Goal: Task Accomplishment & Management: Manage account settings

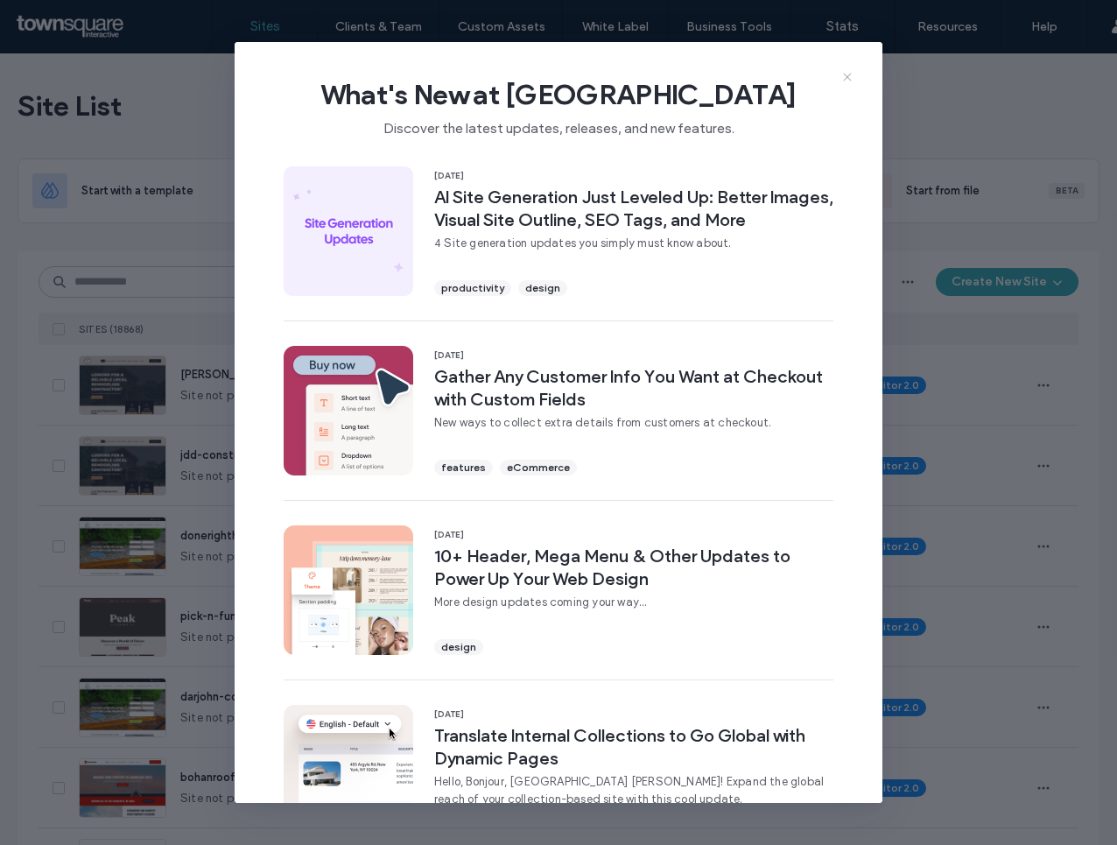
click at [851, 82] on icon at bounding box center [848, 77] width 14 height 14
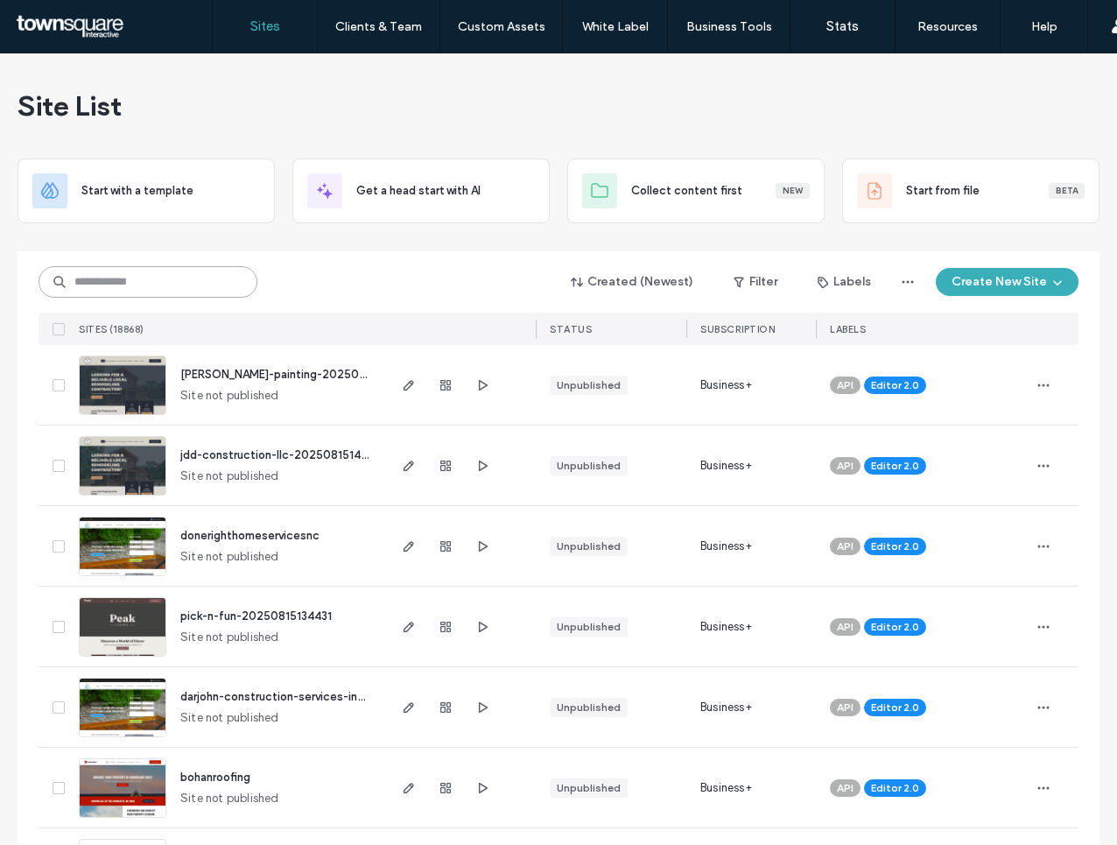
click at [153, 278] on input at bounding box center [148, 282] width 219 height 32
paste input "********"
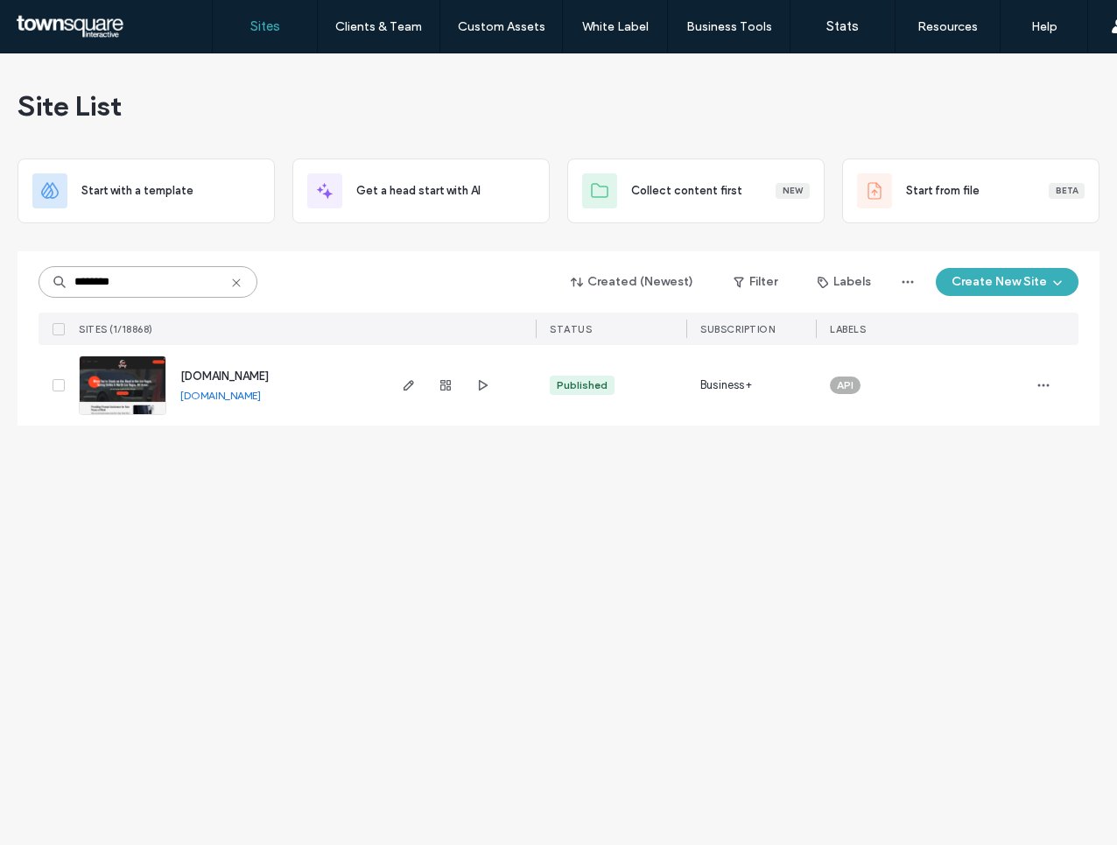
type input "********"
click at [250, 399] on link "www.elitetowinglv.com" at bounding box center [220, 395] width 81 height 13
drag, startPoint x: 280, startPoint y: 518, endPoint x: 410, endPoint y: 391, distance: 181.4
click at [410, 391] on div "Site List Start with a template Get a head start with AI Collect content first …" at bounding box center [558, 448] width 1117 height 791
click at [410, 391] on icon "button" at bounding box center [409, 385] width 14 height 14
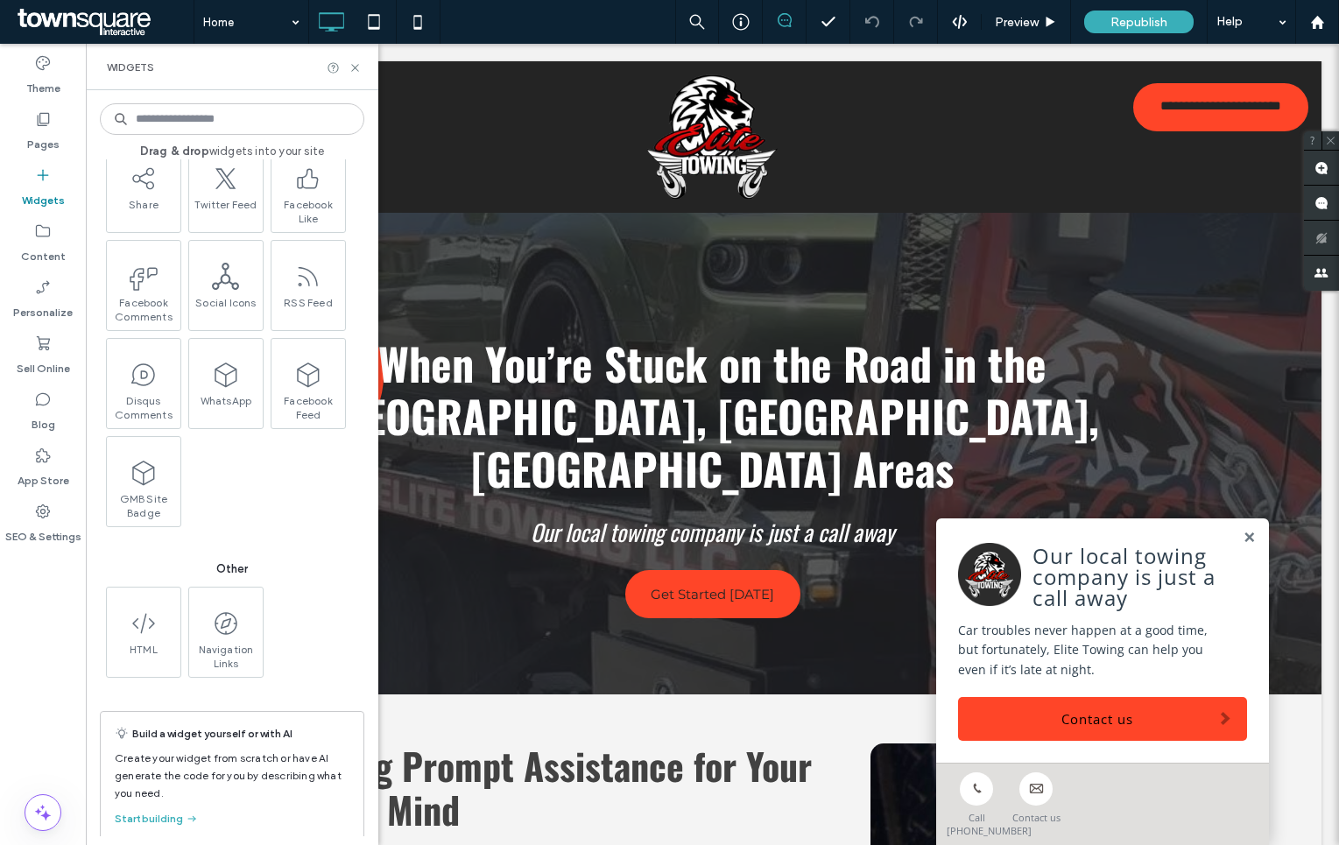
scroll to position [3043, 0]
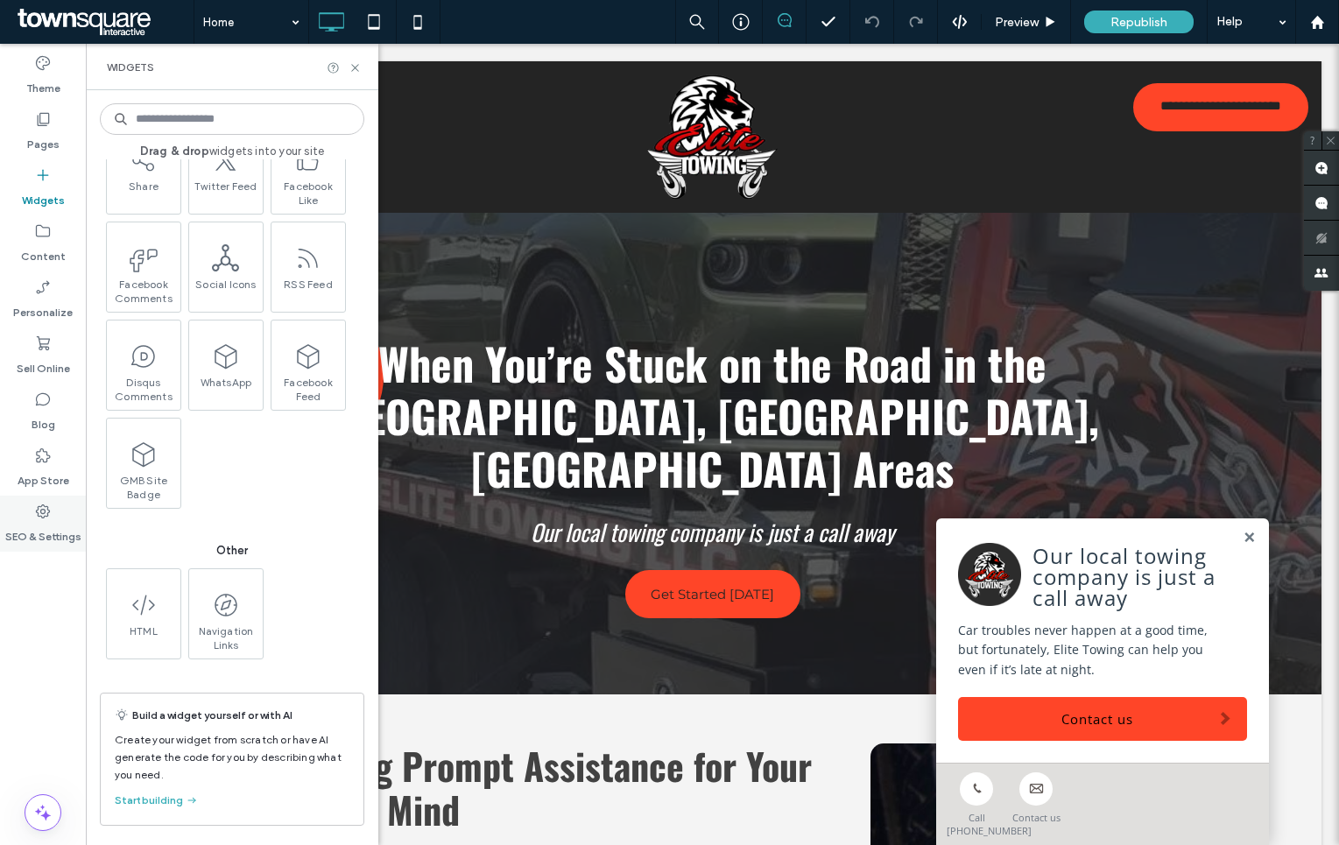
click at [45, 530] on label "SEO & Settings" at bounding box center [43, 532] width 76 height 25
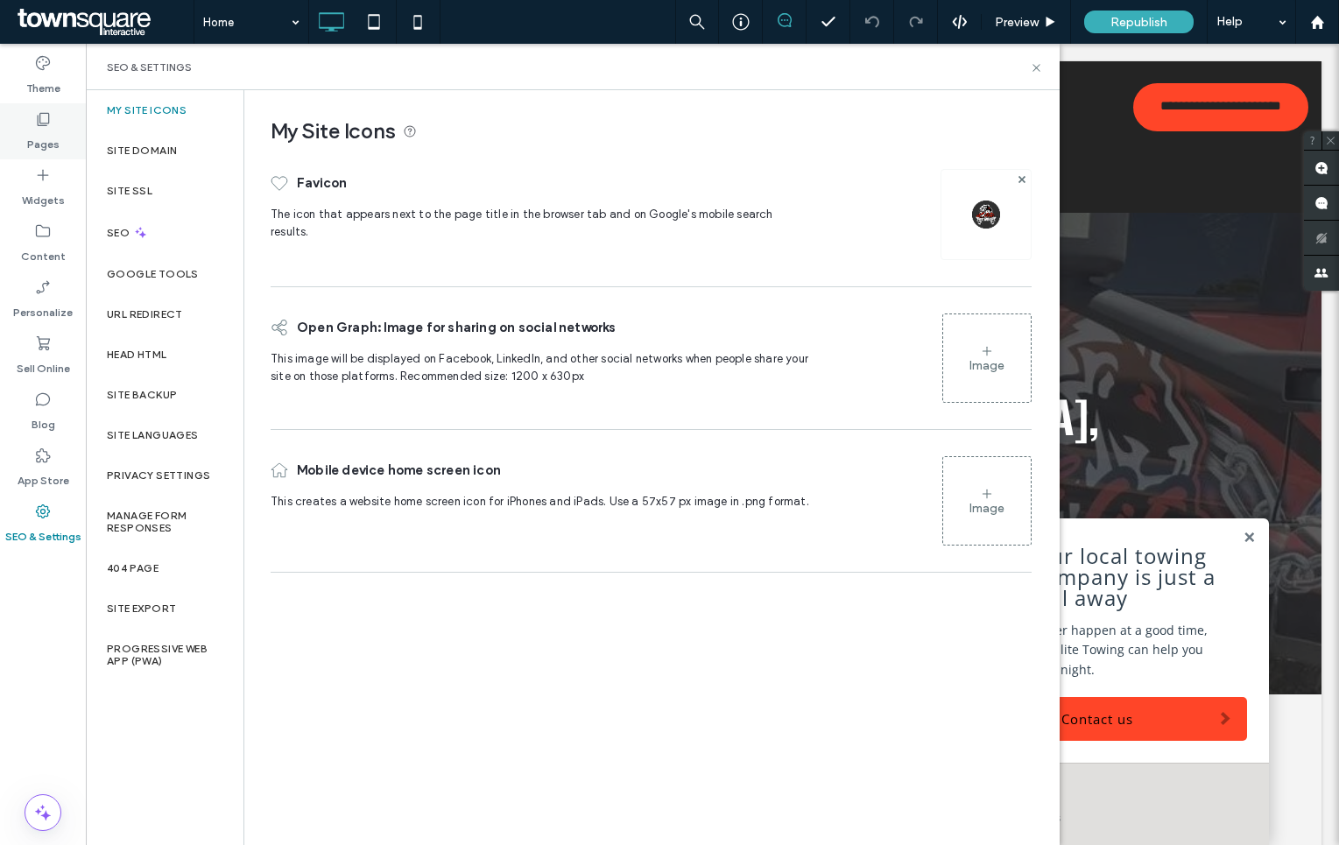
click at [43, 130] on label "Pages" at bounding box center [43, 140] width 32 height 25
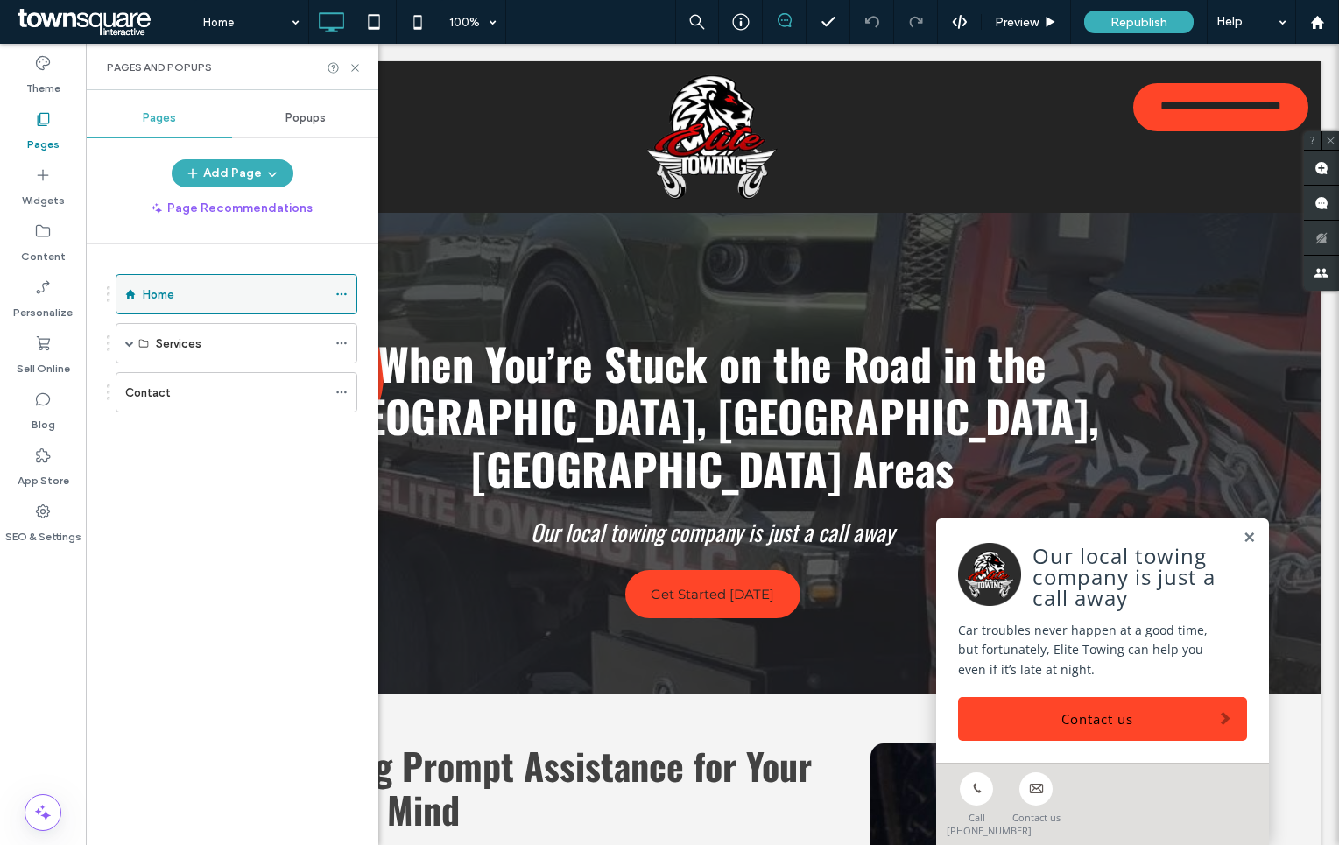
click at [351, 289] on div at bounding box center [345, 294] width 21 height 26
click at [345, 292] on icon at bounding box center [341, 294] width 12 height 12
click at [27, 179] on div "Widgets" at bounding box center [43, 187] width 86 height 56
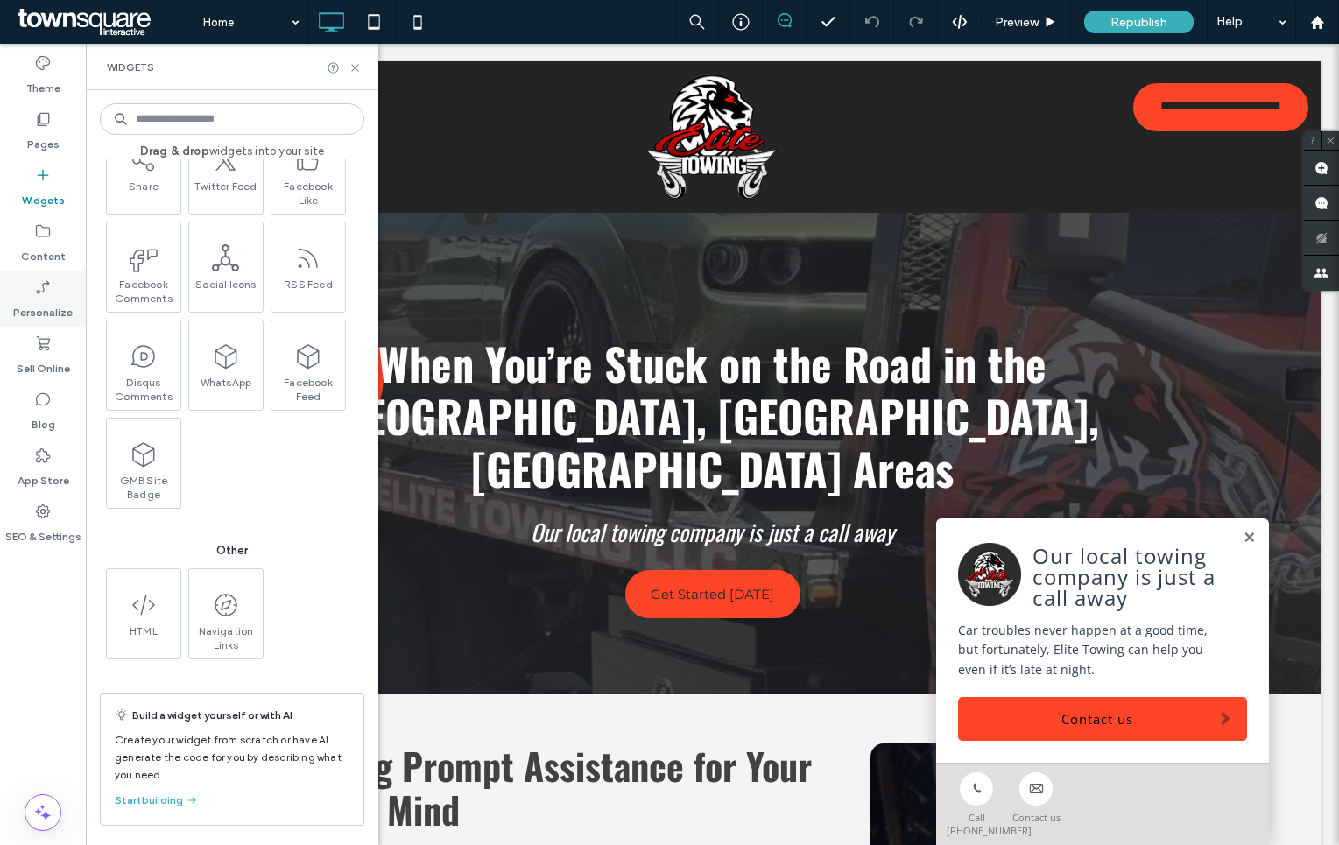
click at [35, 286] on icon at bounding box center [43, 287] width 18 height 18
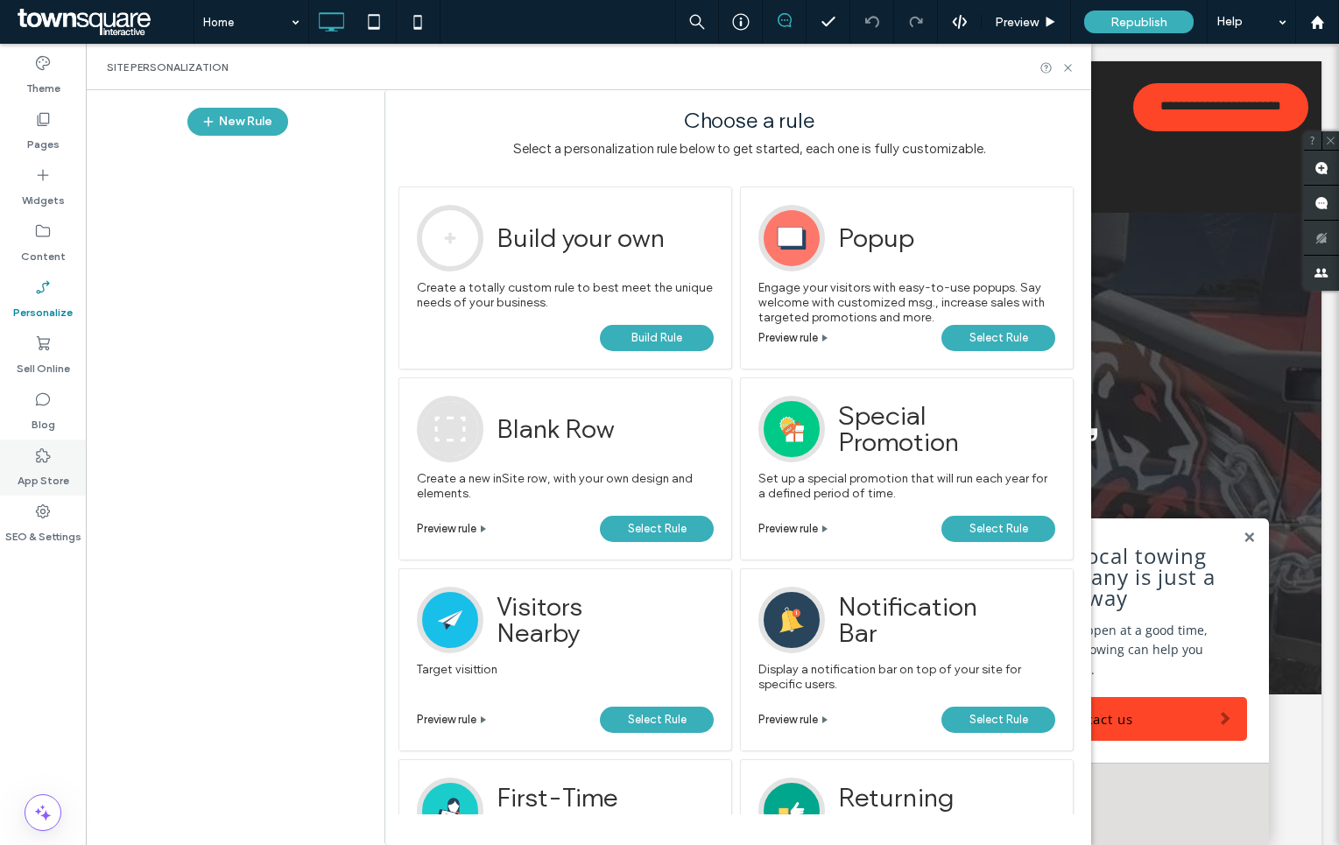
click at [33, 468] on label "App Store" at bounding box center [44, 476] width 52 height 25
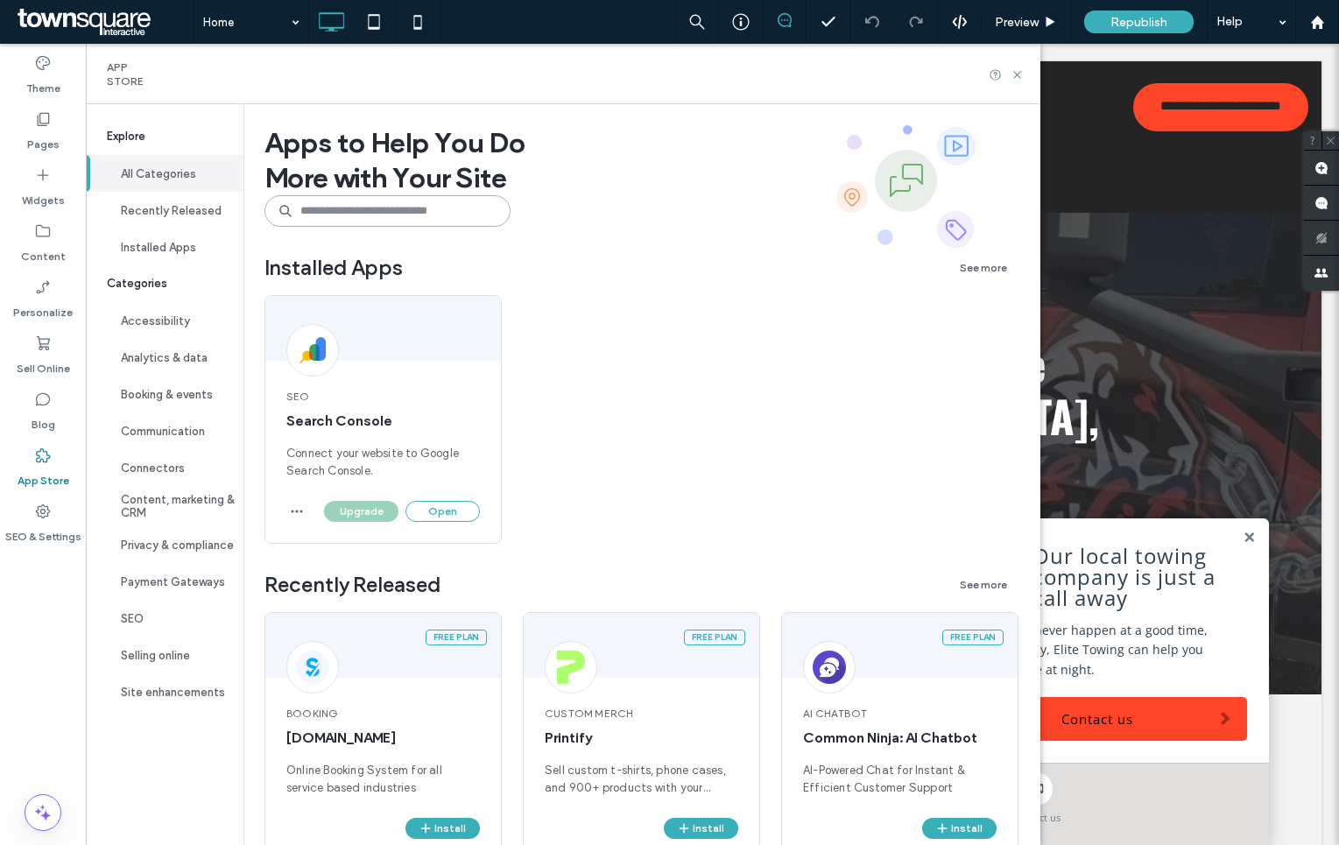
click at [378, 209] on input at bounding box center [387, 211] width 246 height 32
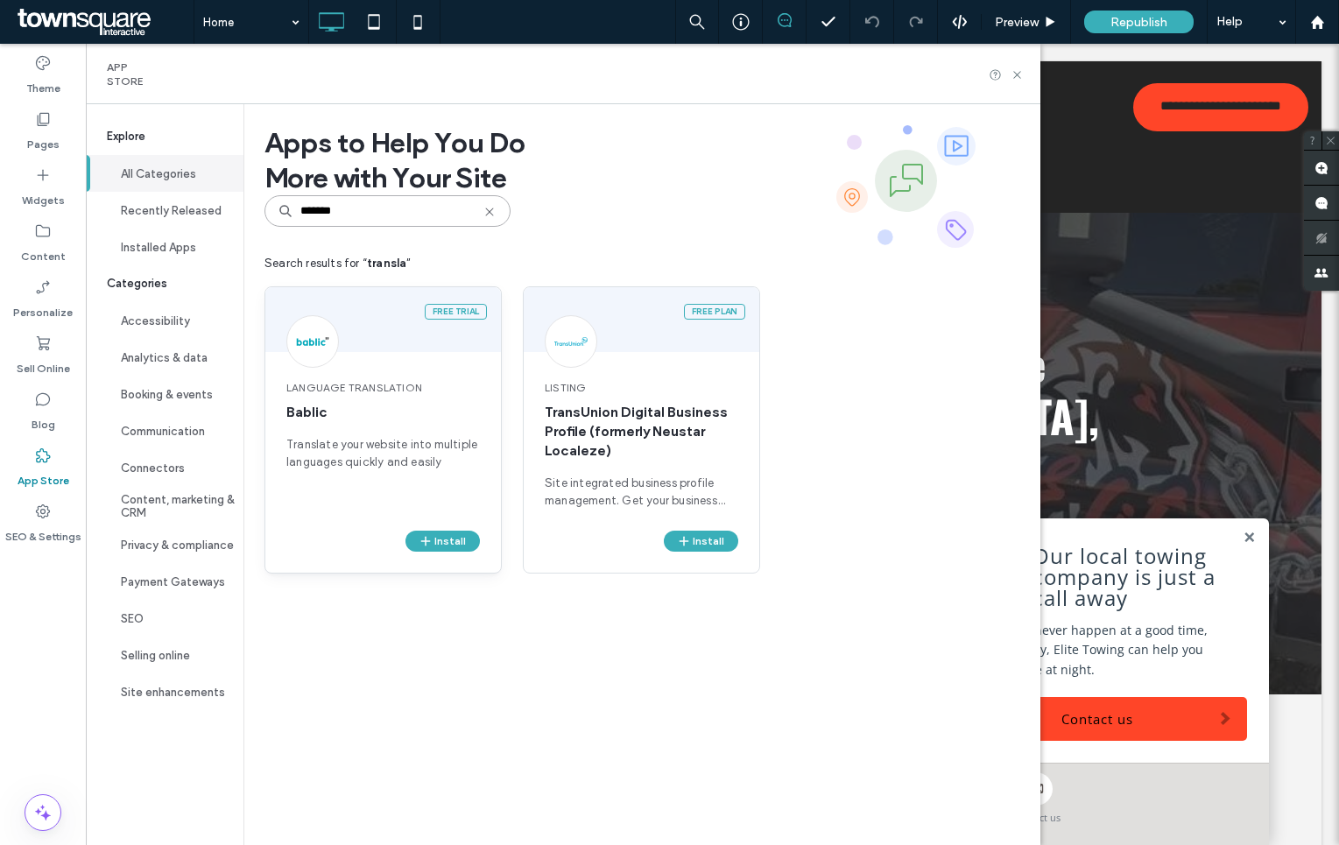
type input "*******"
click at [355, 445] on span "Translate your website into multiple languages quickly and easily" at bounding box center [382, 453] width 193 height 35
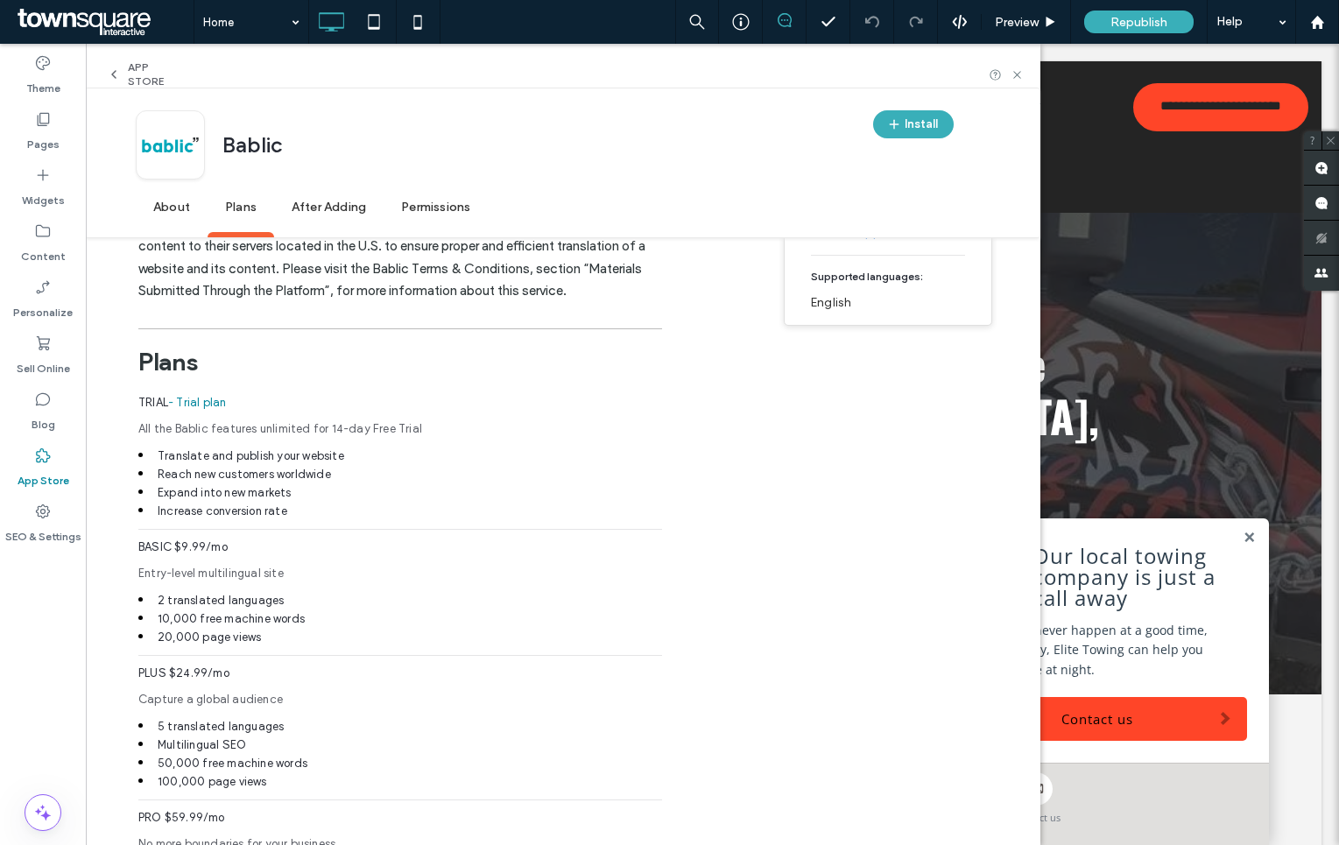
scroll to position [1158, 0]
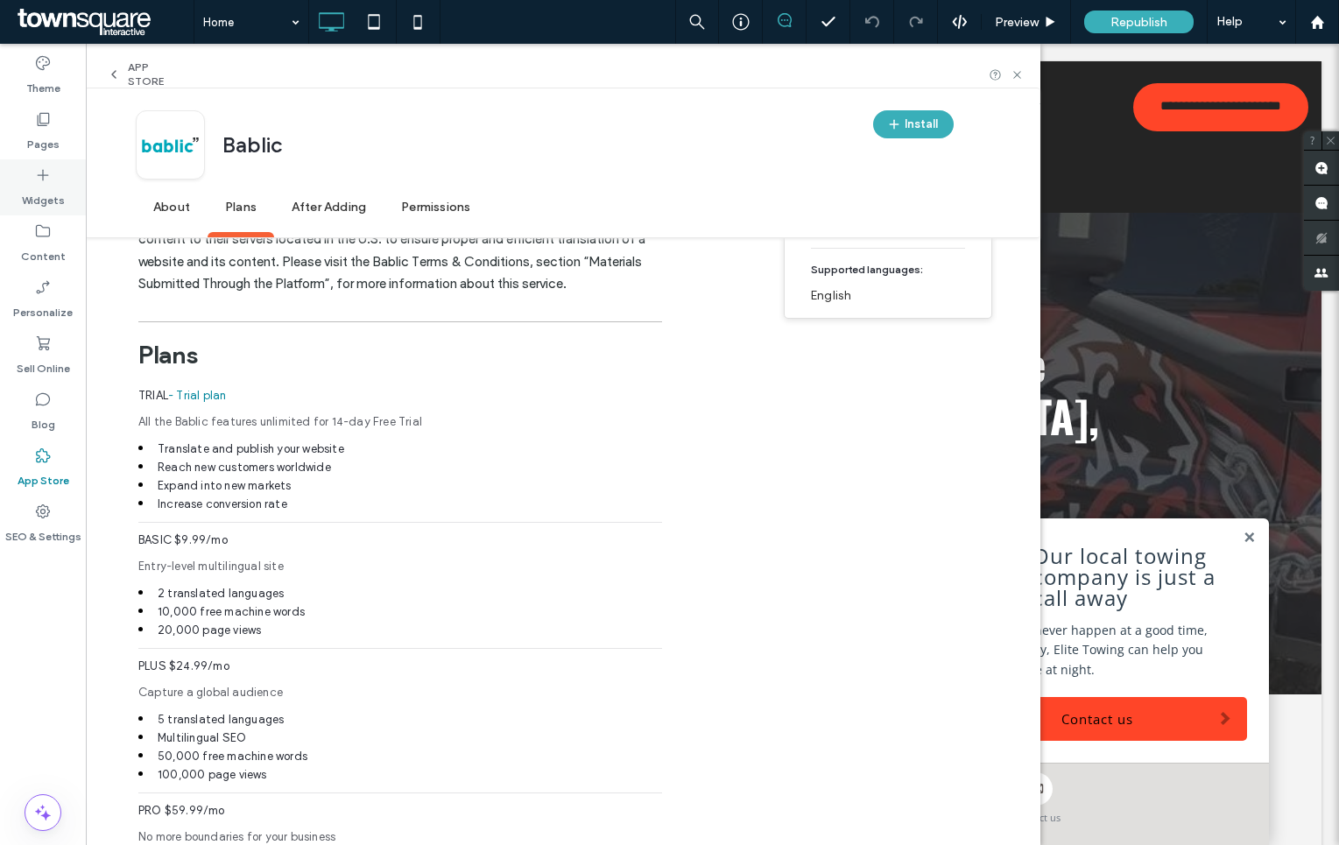
click at [47, 185] on label "Widgets" at bounding box center [43, 196] width 43 height 25
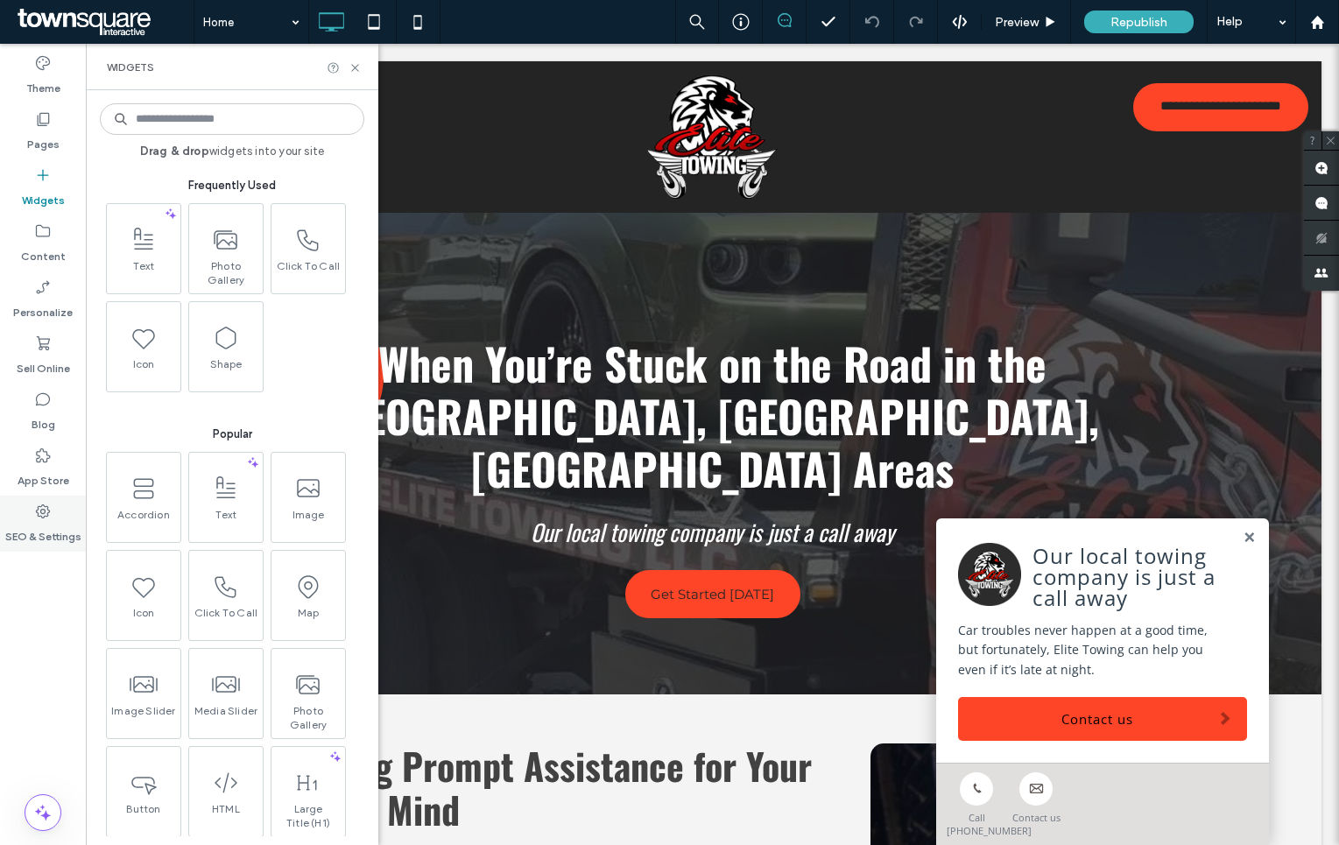
click at [45, 526] on label "SEO & Settings" at bounding box center [43, 532] width 76 height 25
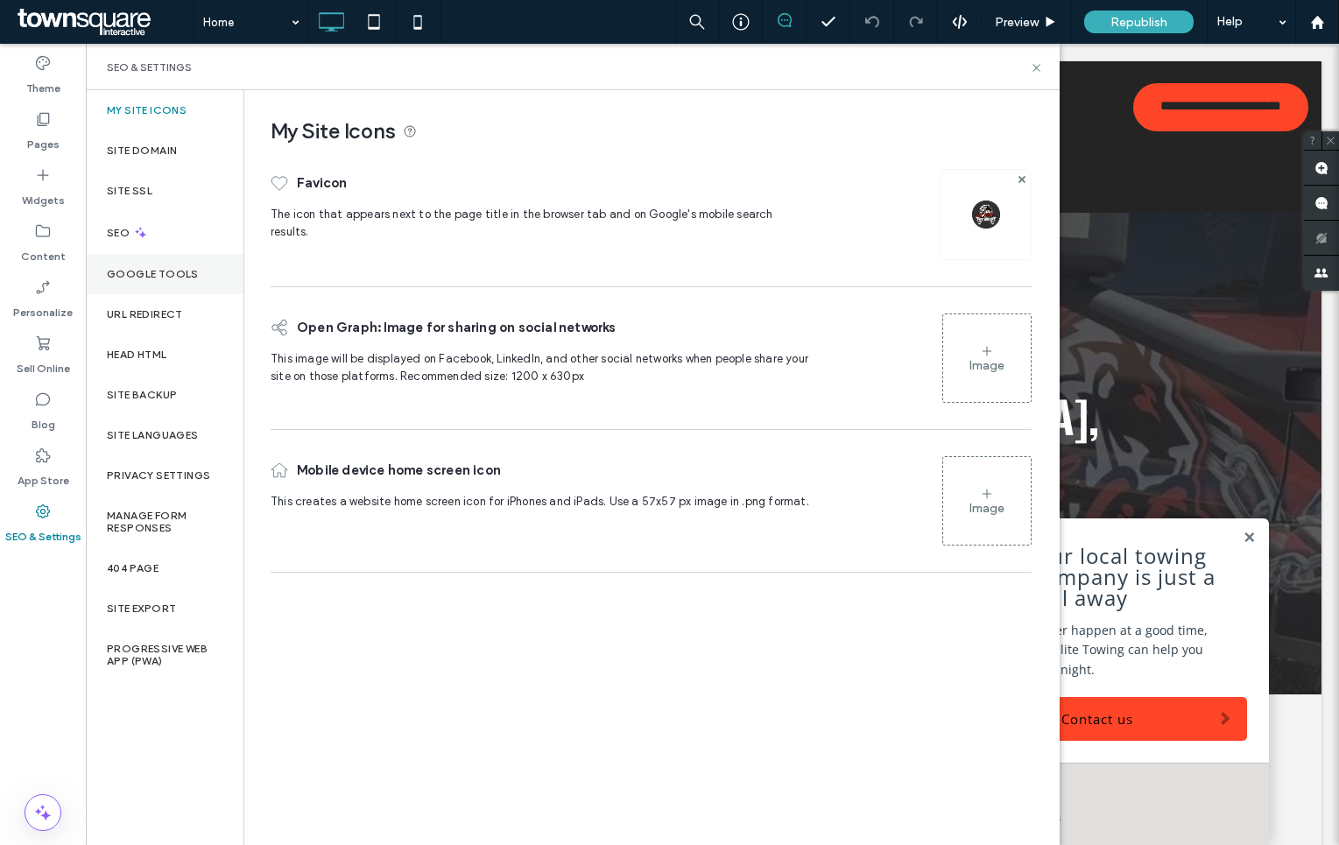
click at [171, 264] on div "Google Tools" at bounding box center [165, 274] width 158 height 40
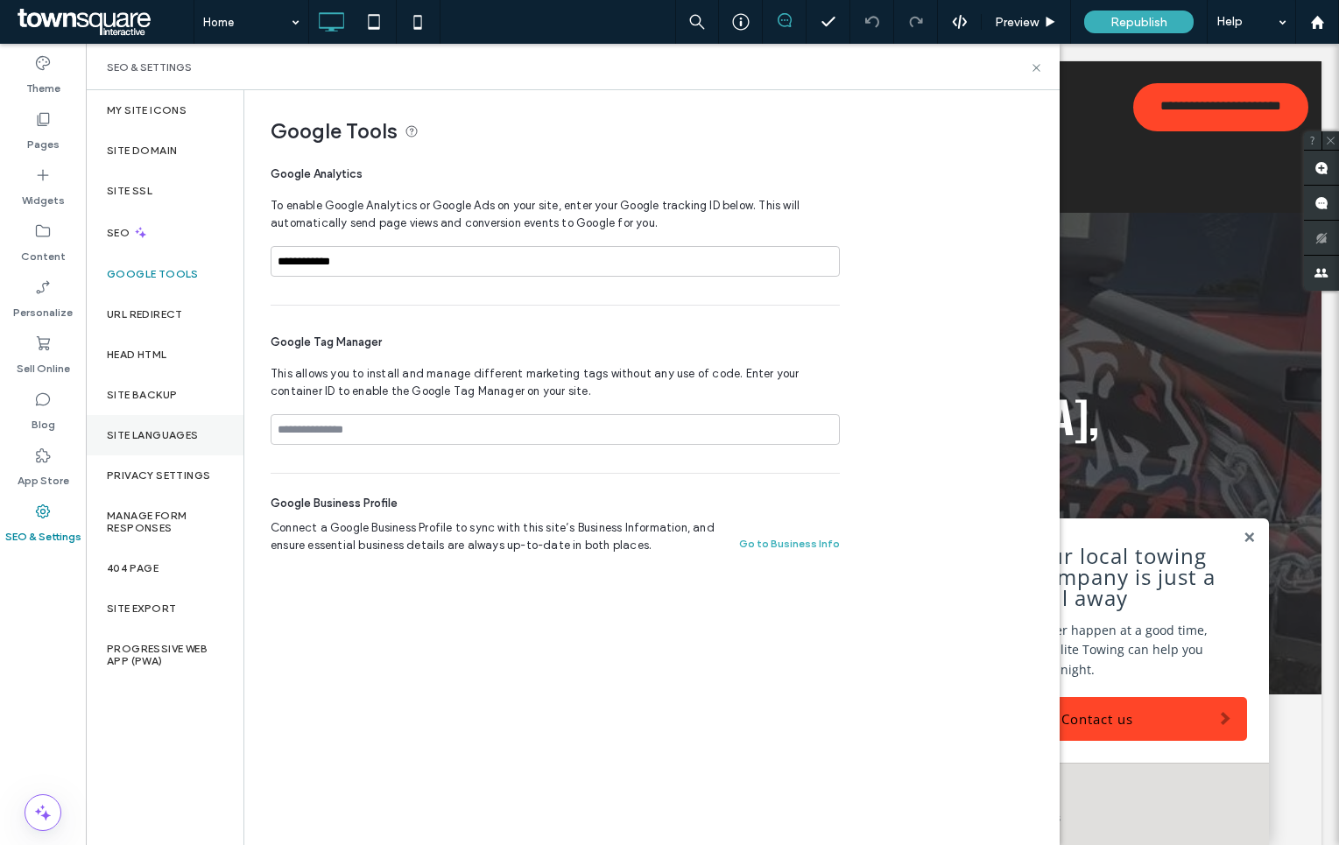
click at [136, 436] on label "Site Languages" at bounding box center [153, 435] width 92 height 12
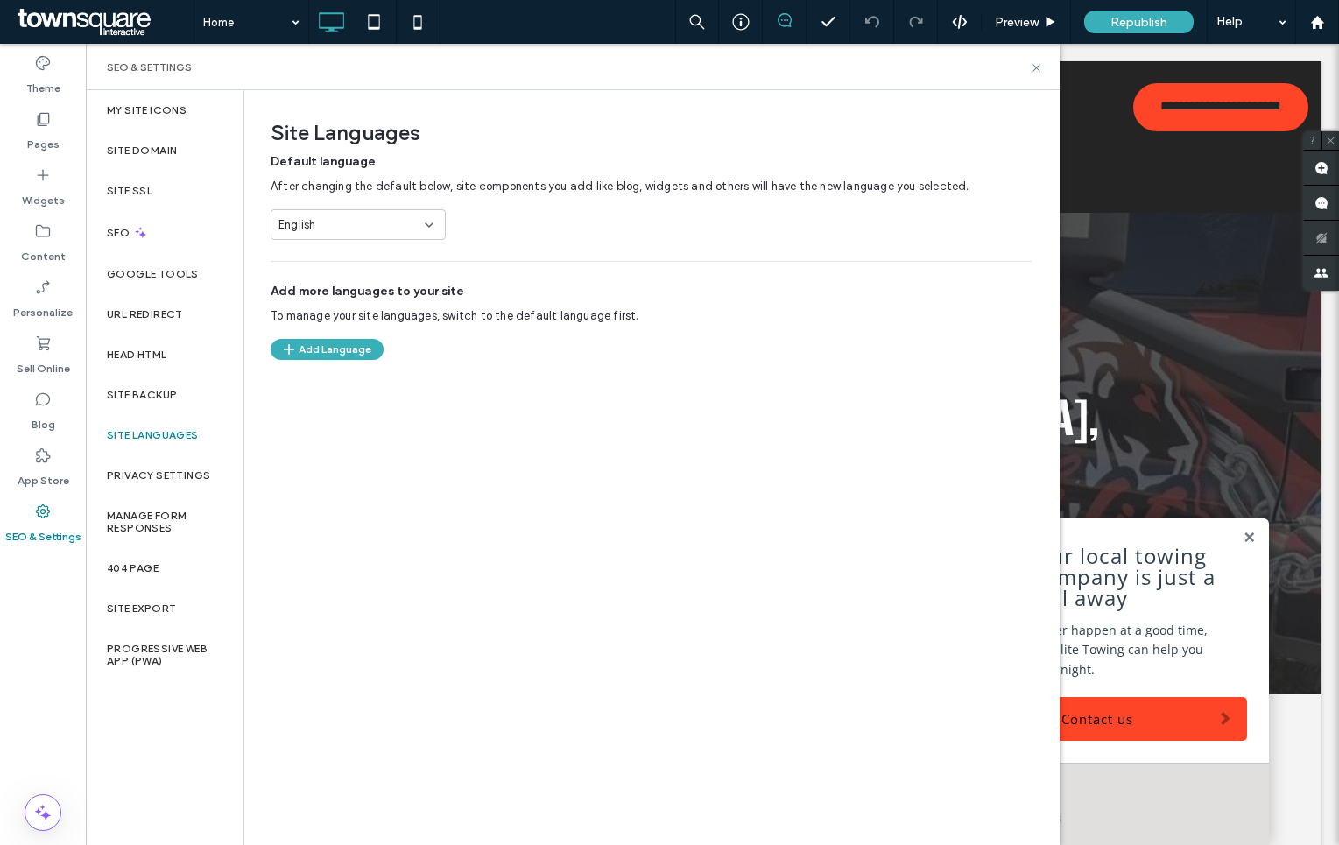
click at [402, 214] on div "English" at bounding box center [358, 224] width 175 height 31
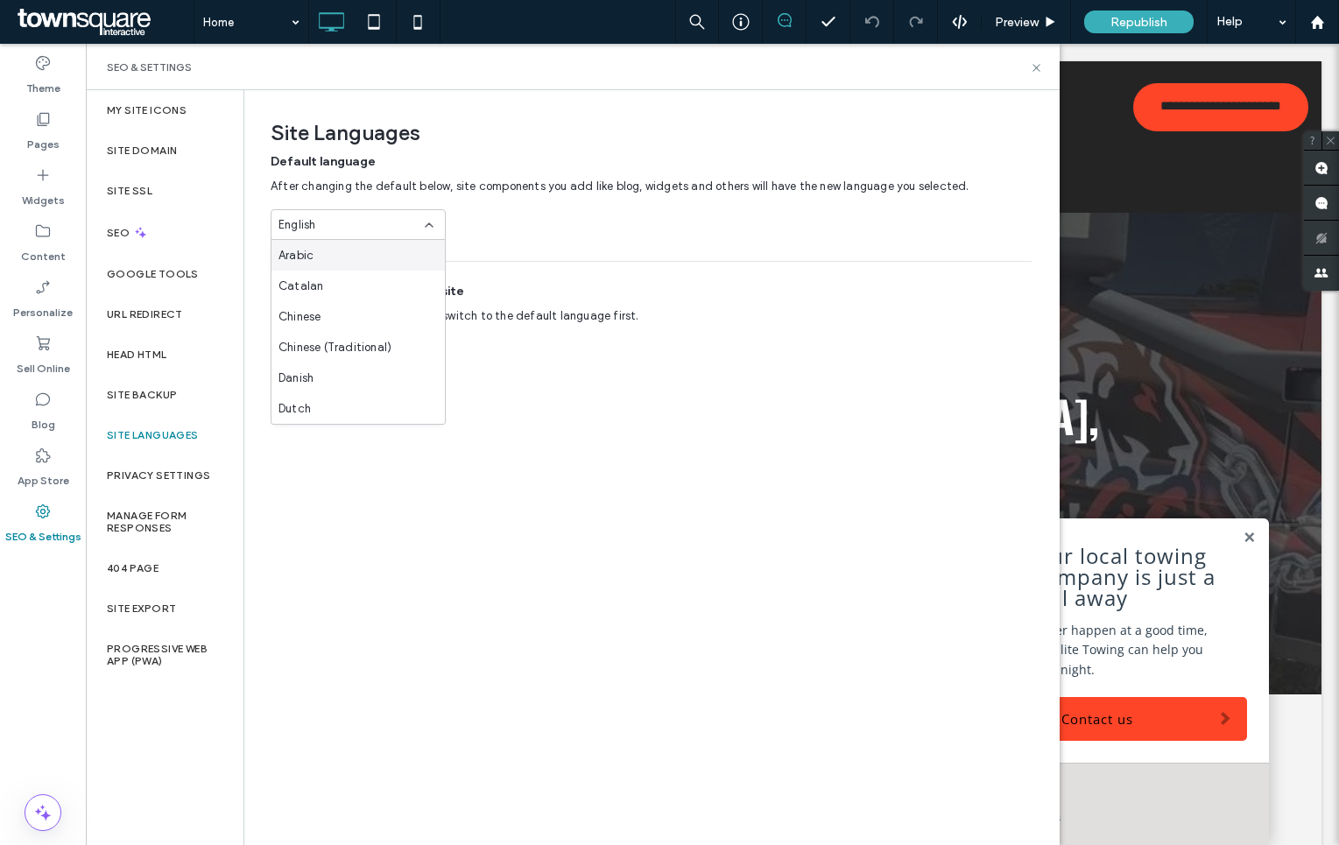
click at [533, 221] on div "Default language After changing the default below, site components you add like…" at bounding box center [651, 196] width 761 height 87
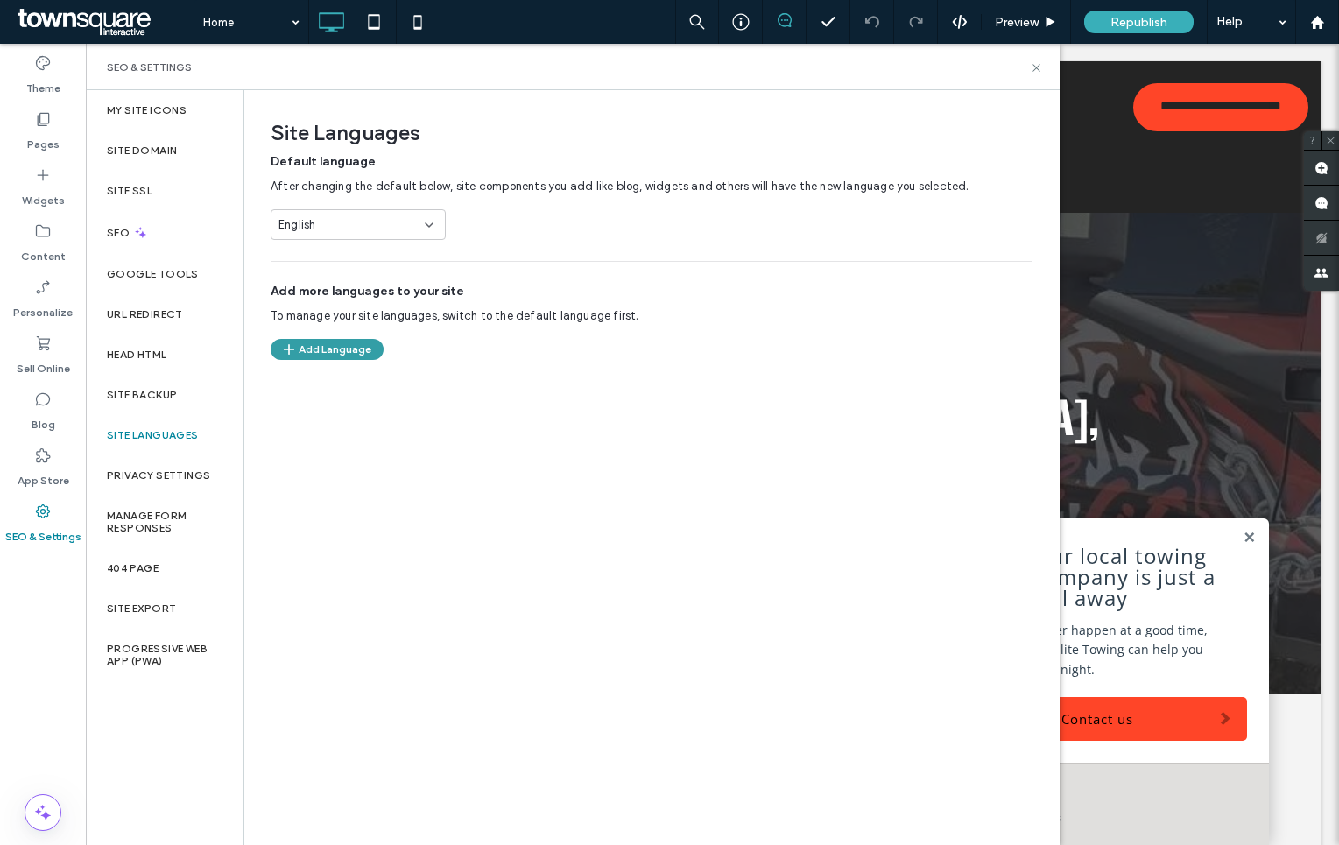
click at [315, 359] on button "Add Language" at bounding box center [327, 349] width 113 height 21
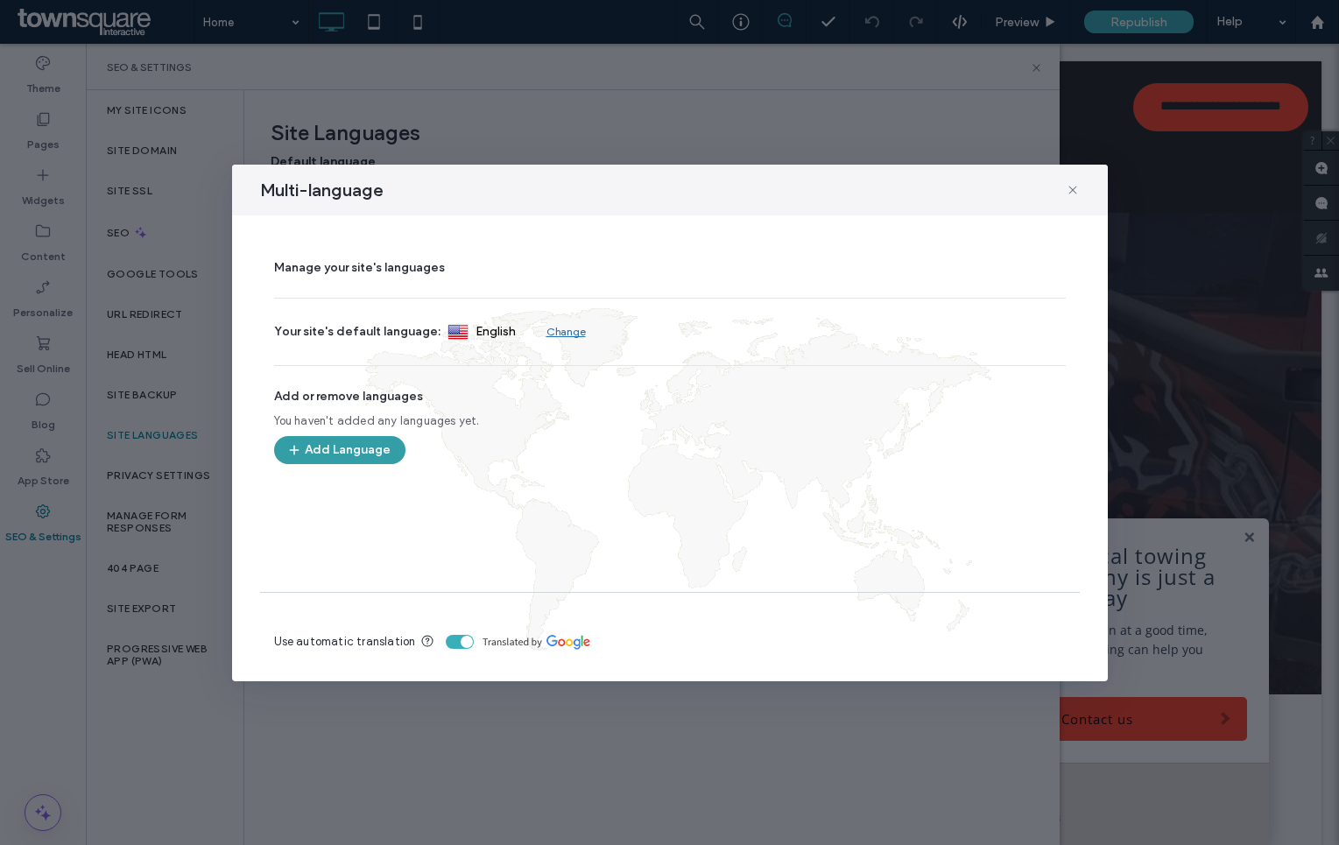
click at [325, 445] on button "Add Language" at bounding box center [339, 450] width 131 height 28
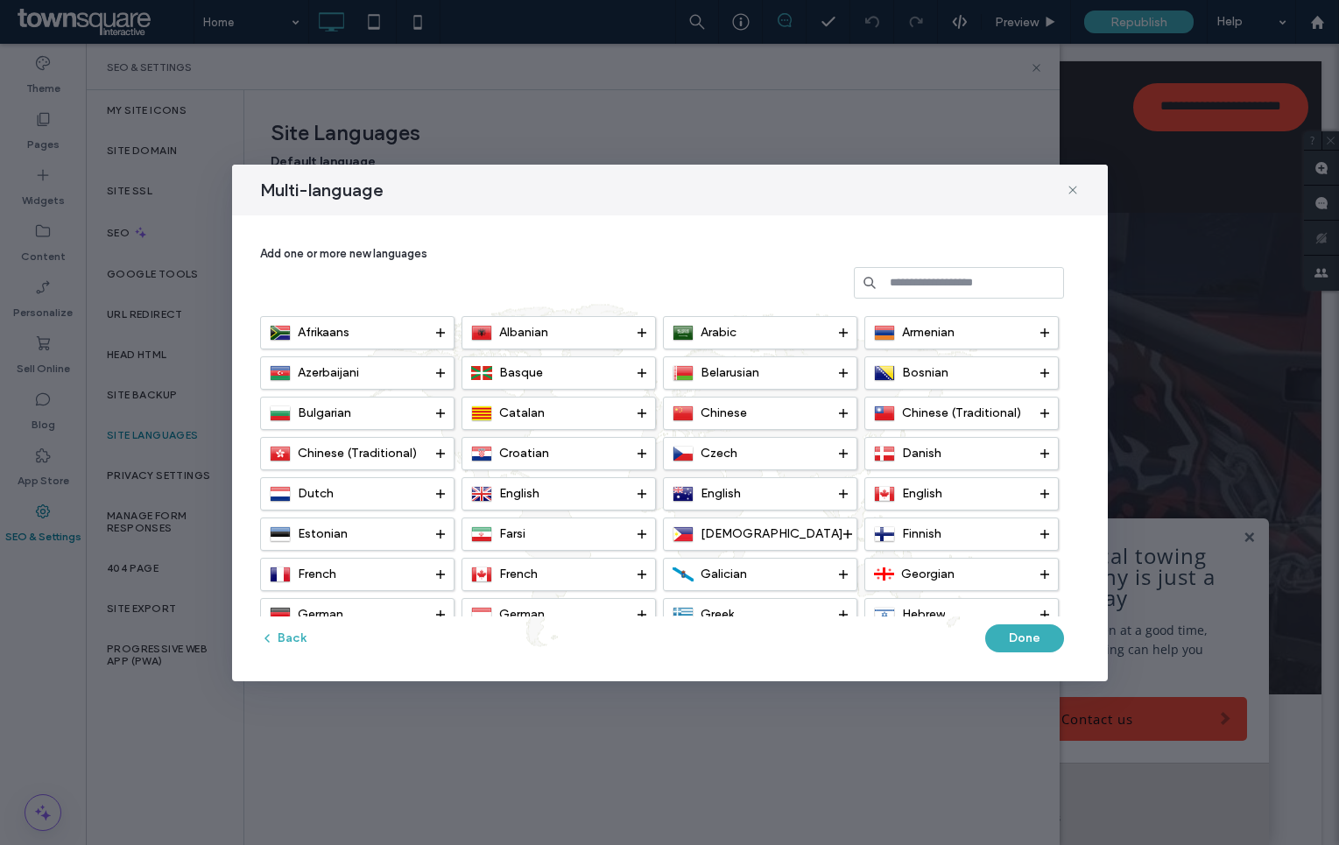
click at [925, 285] on input at bounding box center [959, 283] width 210 height 32
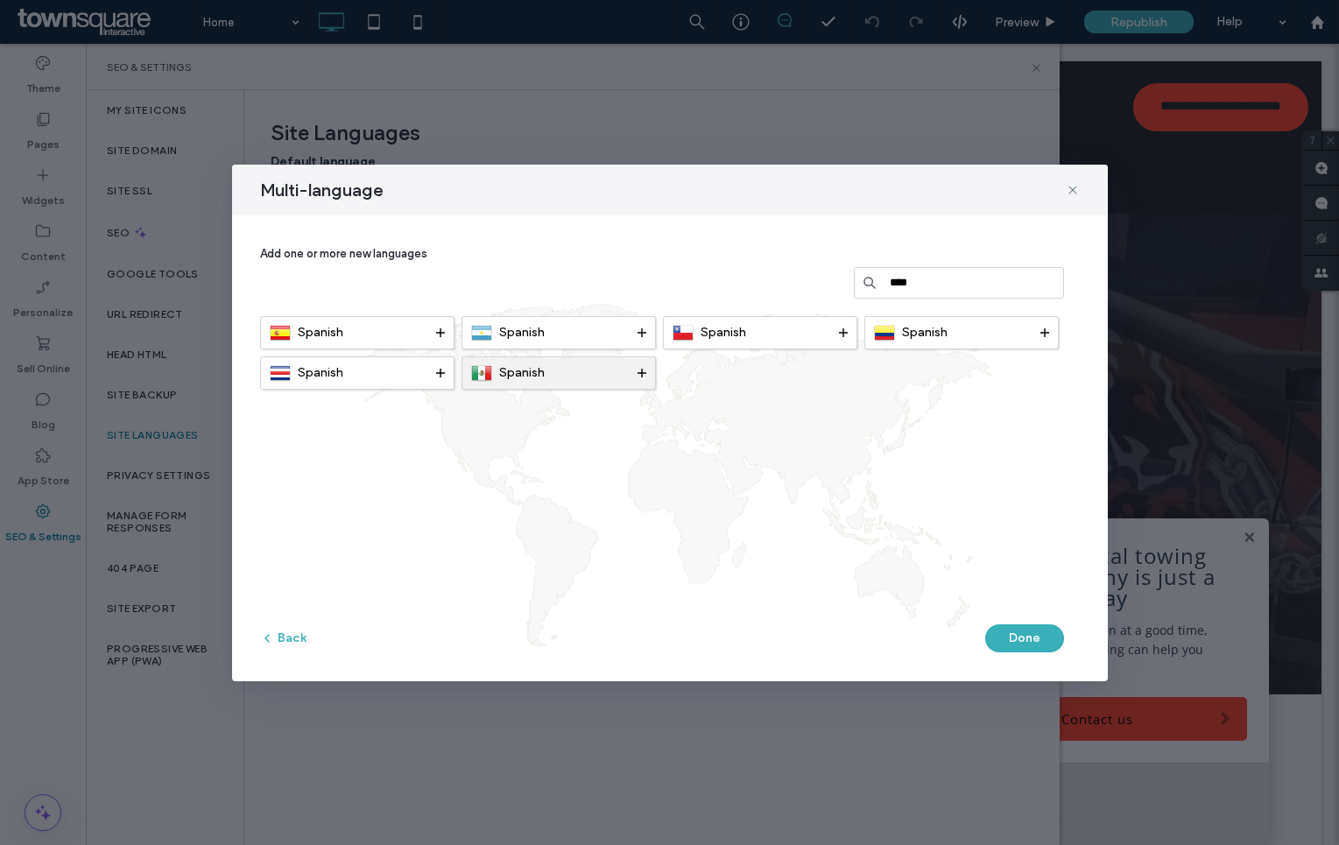
type input "****"
click at [492, 376] on div "Spanish" at bounding box center [554, 372] width 166 height 21
click at [1018, 634] on button "Done" at bounding box center [1024, 638] width 79 height 28
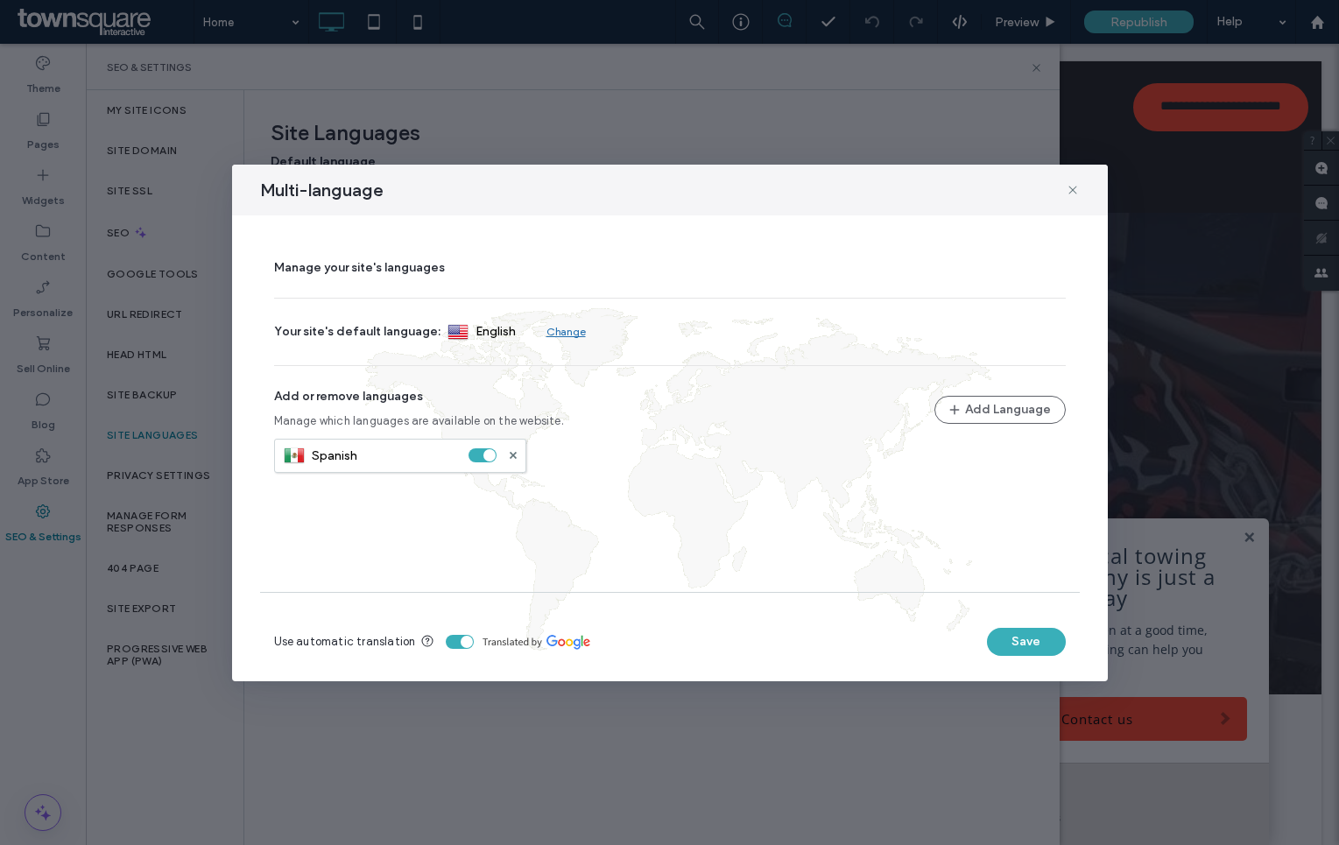
scroll to position [8, 0]
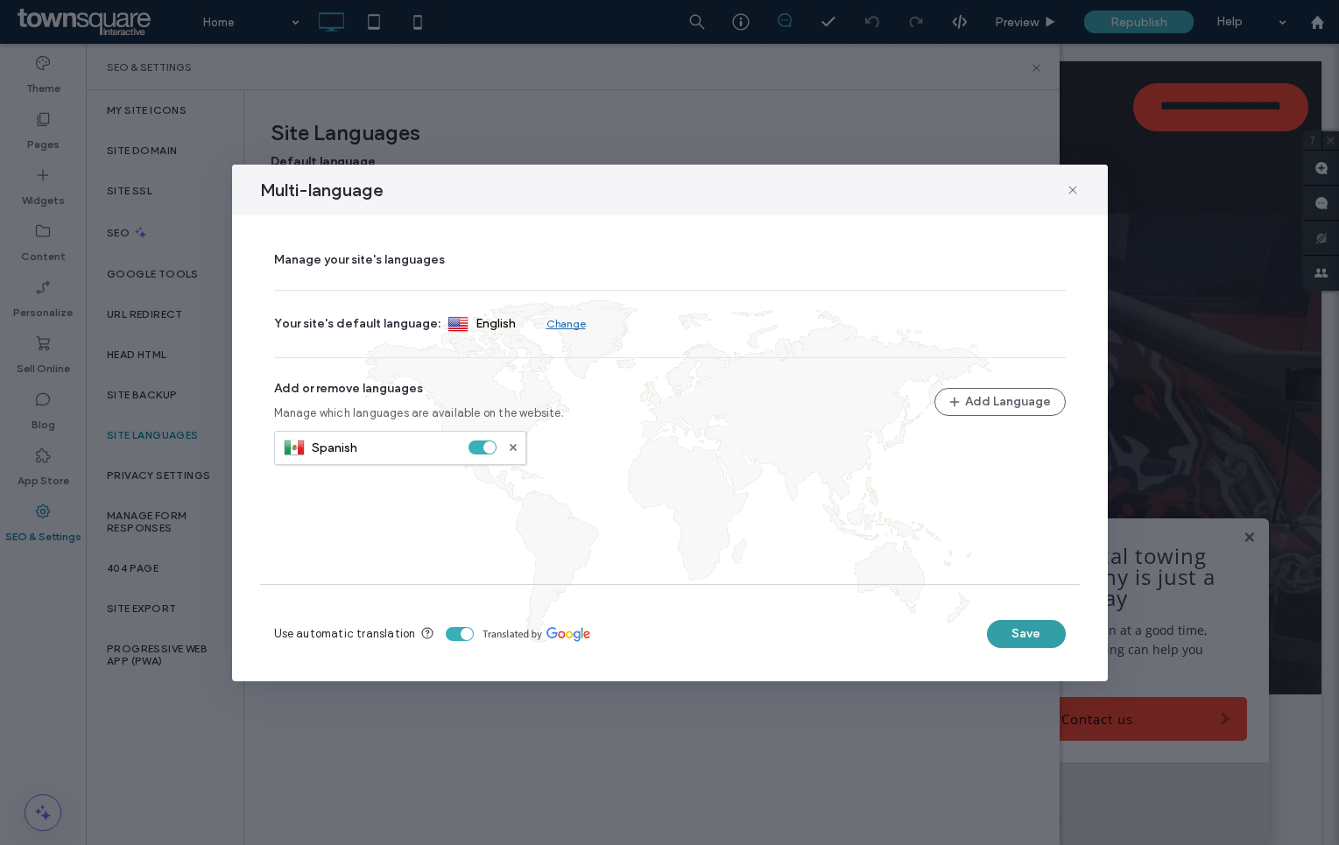
click at [1008, 627] on button "Save" at bounding box center [1026, 634] width 79 height 28
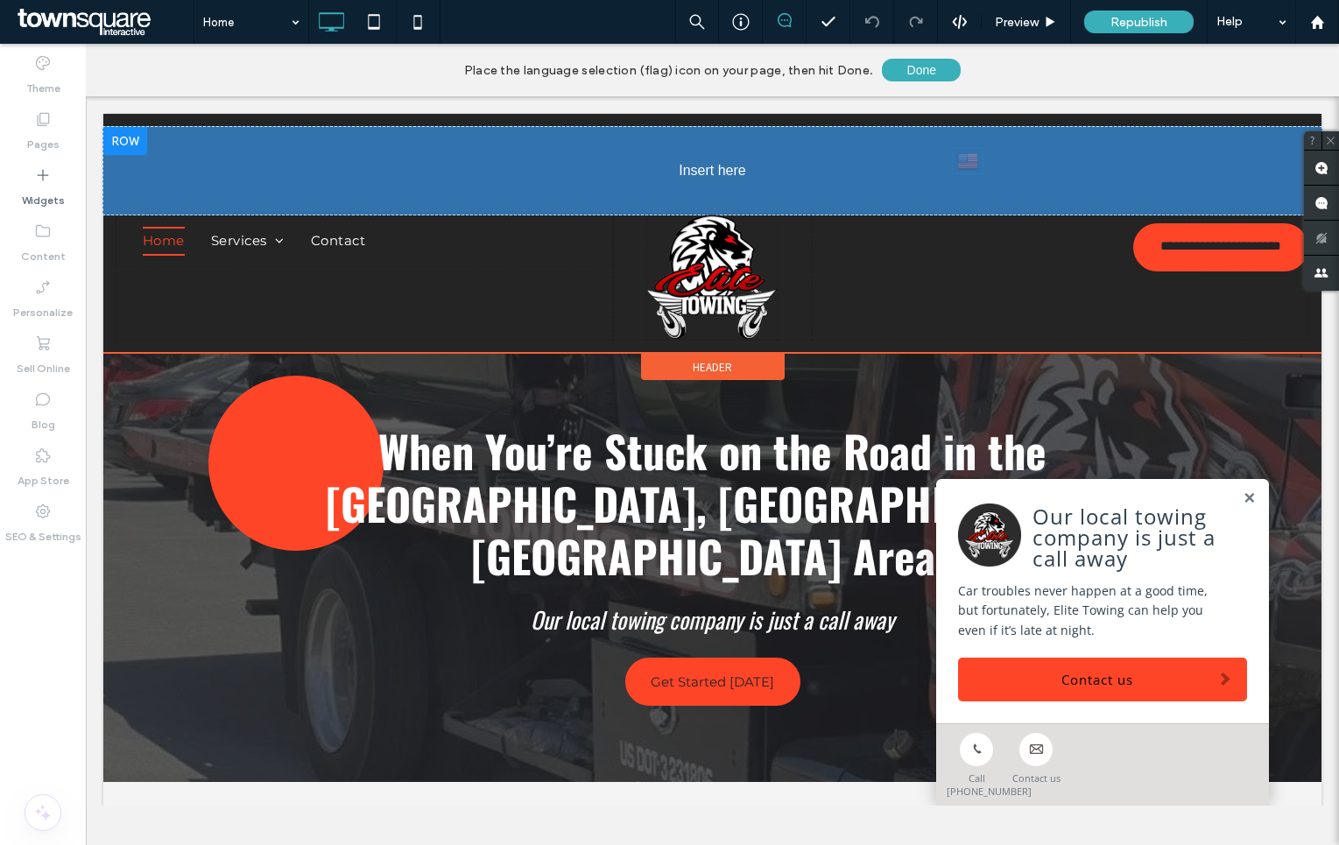
drag, startPoint x: 1292, startPoint y: 146, endPoint x: 1053, endPoint y: 255, distance: 262.5
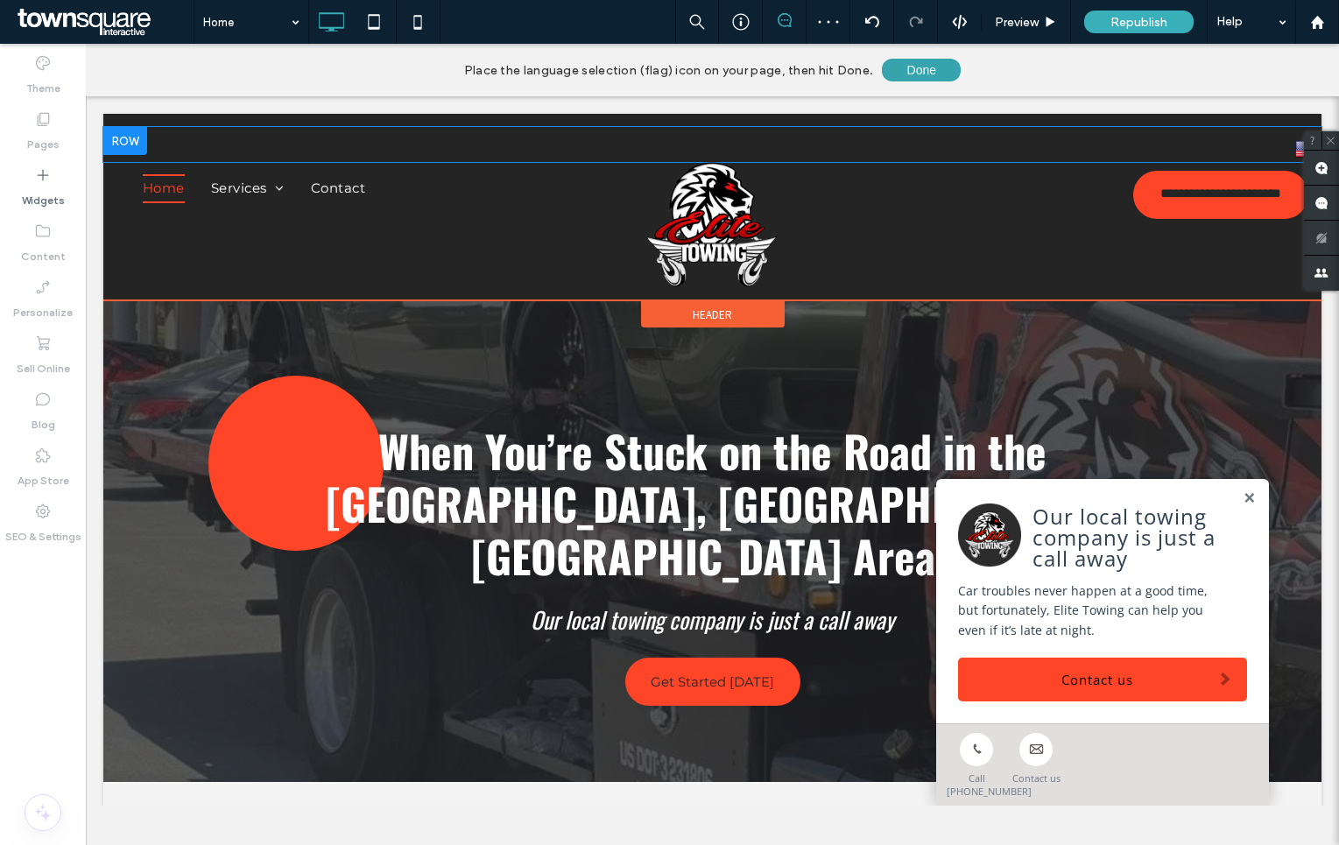
click at [897, 77] on button "Done" at bounding box center [921, 70] width 79 height 23
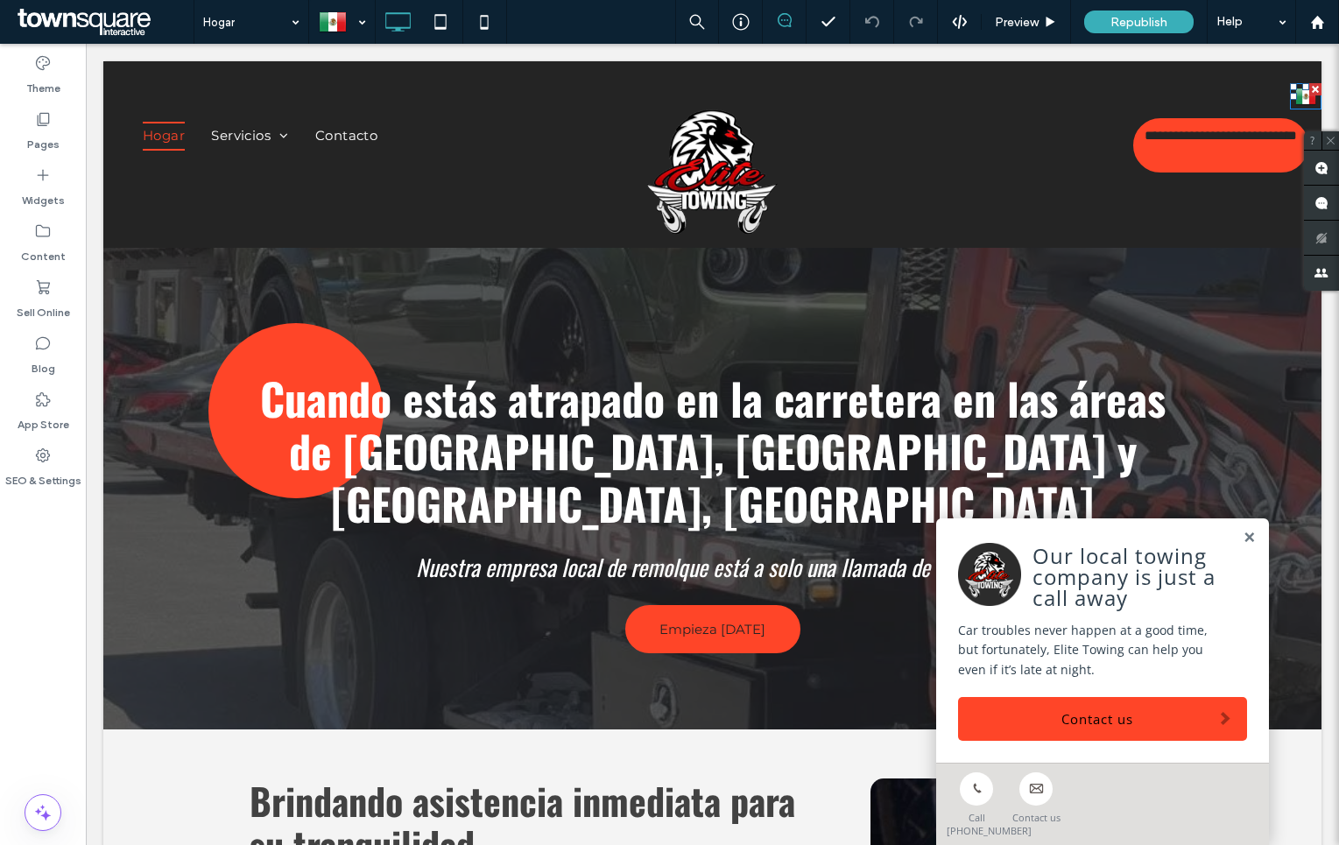
click at [1302, 84] on div at bounding box center [1305, 86] width 7 height 7
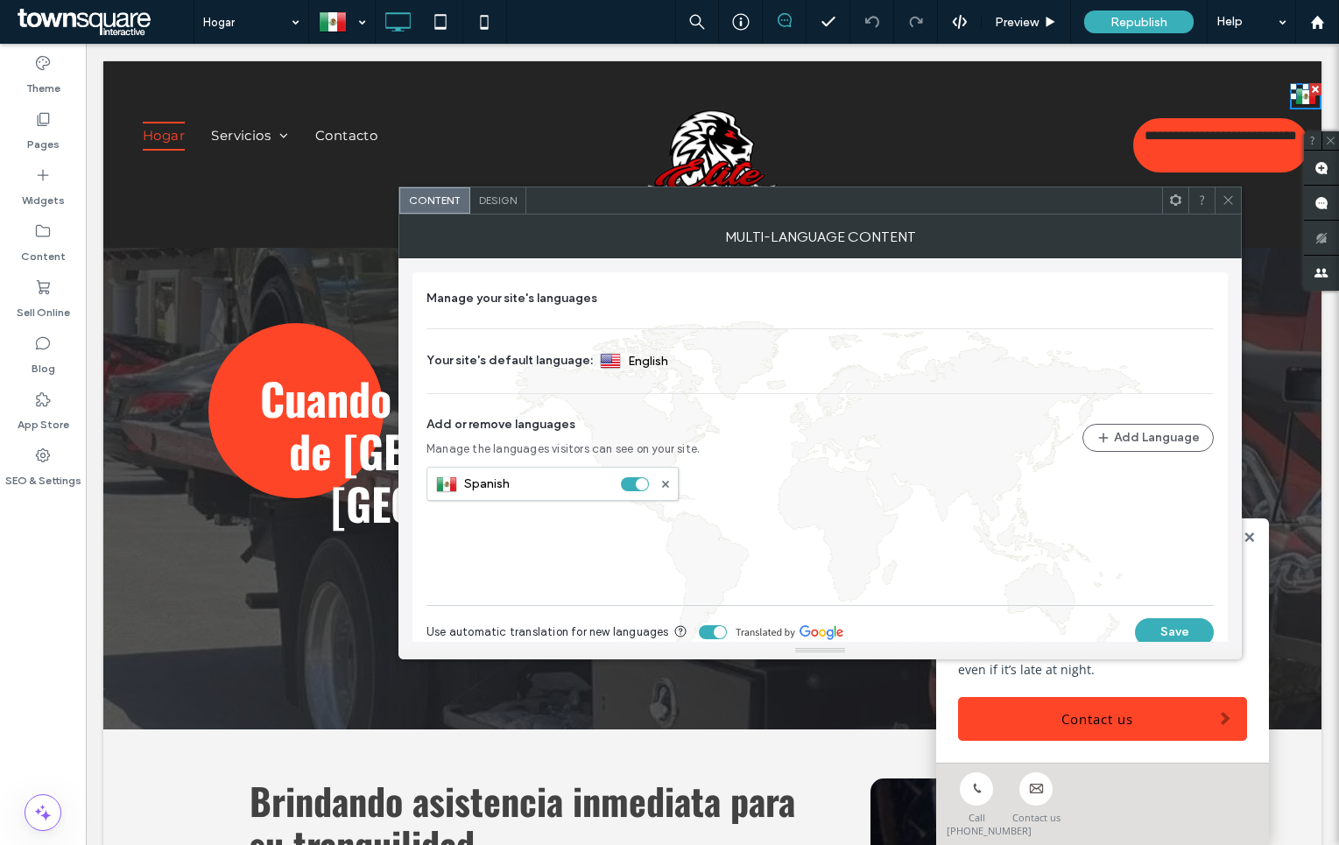
click at [1295, 99] on img at bounding box center [1305, 96] width 21 height 23
click at [1167, 635] on button "Save" at bounding box center [1174, 632] width 79 height 28
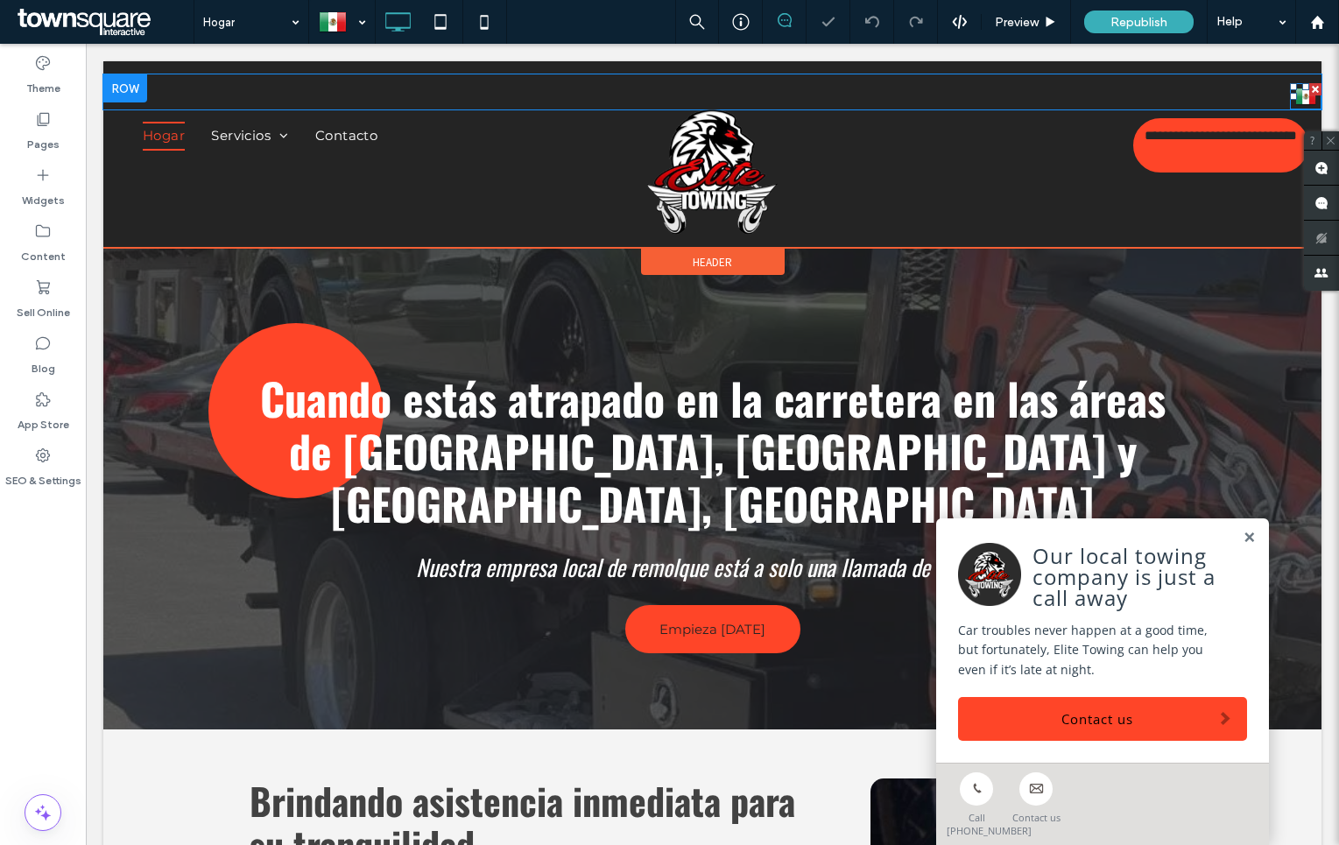
click at [1295, 100] on img at bounding box center [1305, 96] width 21 height 23
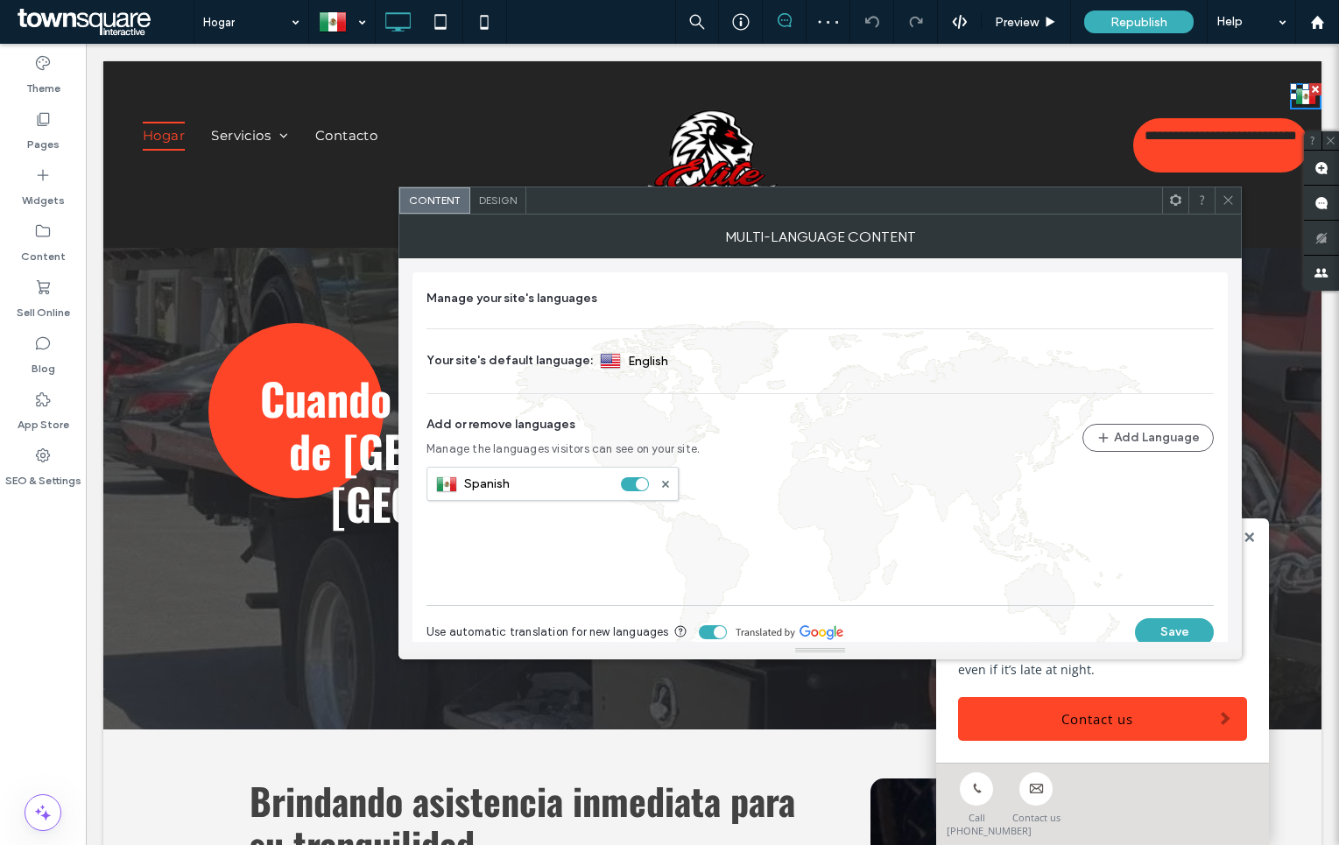
scroll to position [25, 0]
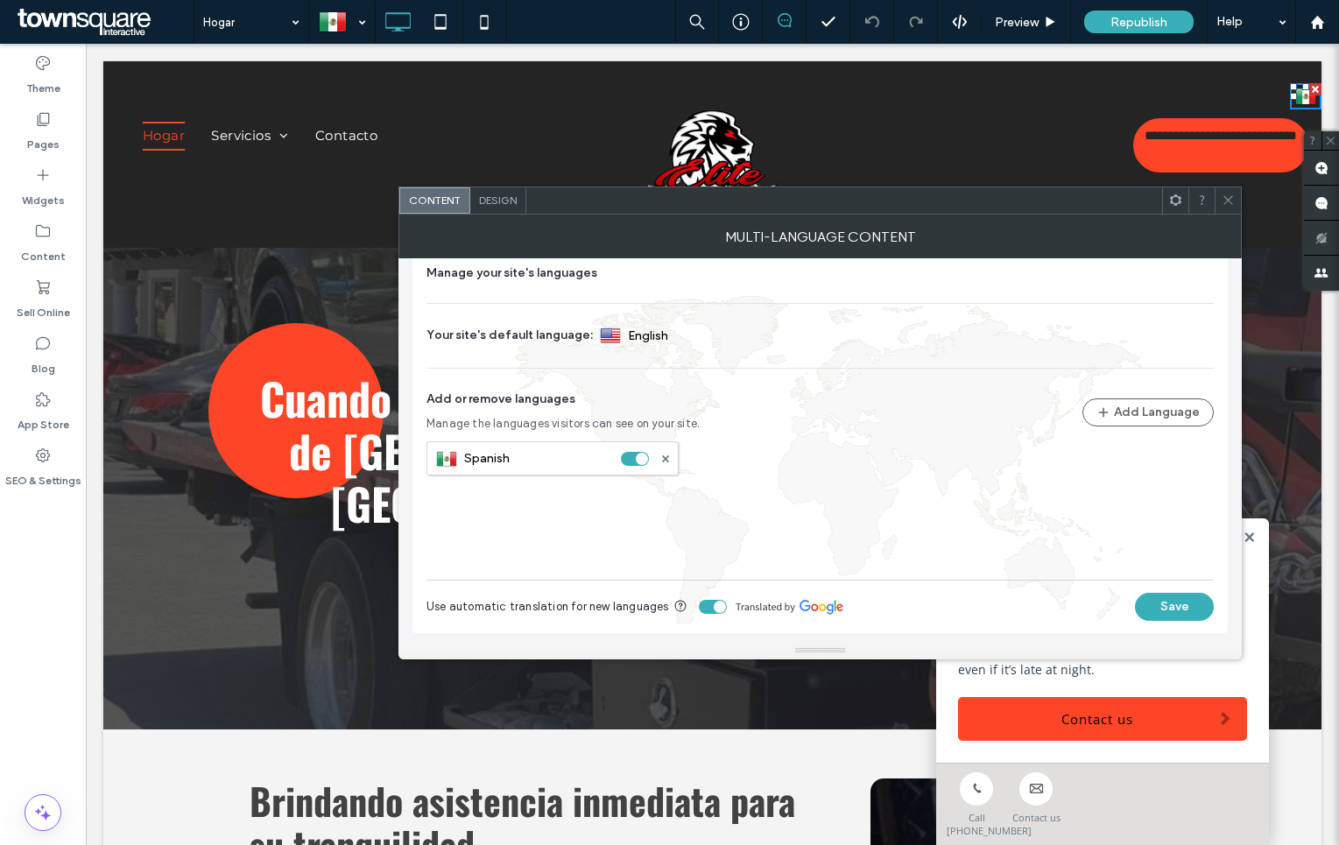
click at [714, 608] on div "toggle" at bounding box center [720, 607] width 12 height 12
click at [1176, 609] on button "Save" at bounding box center [1174, 607] width 79 height 28
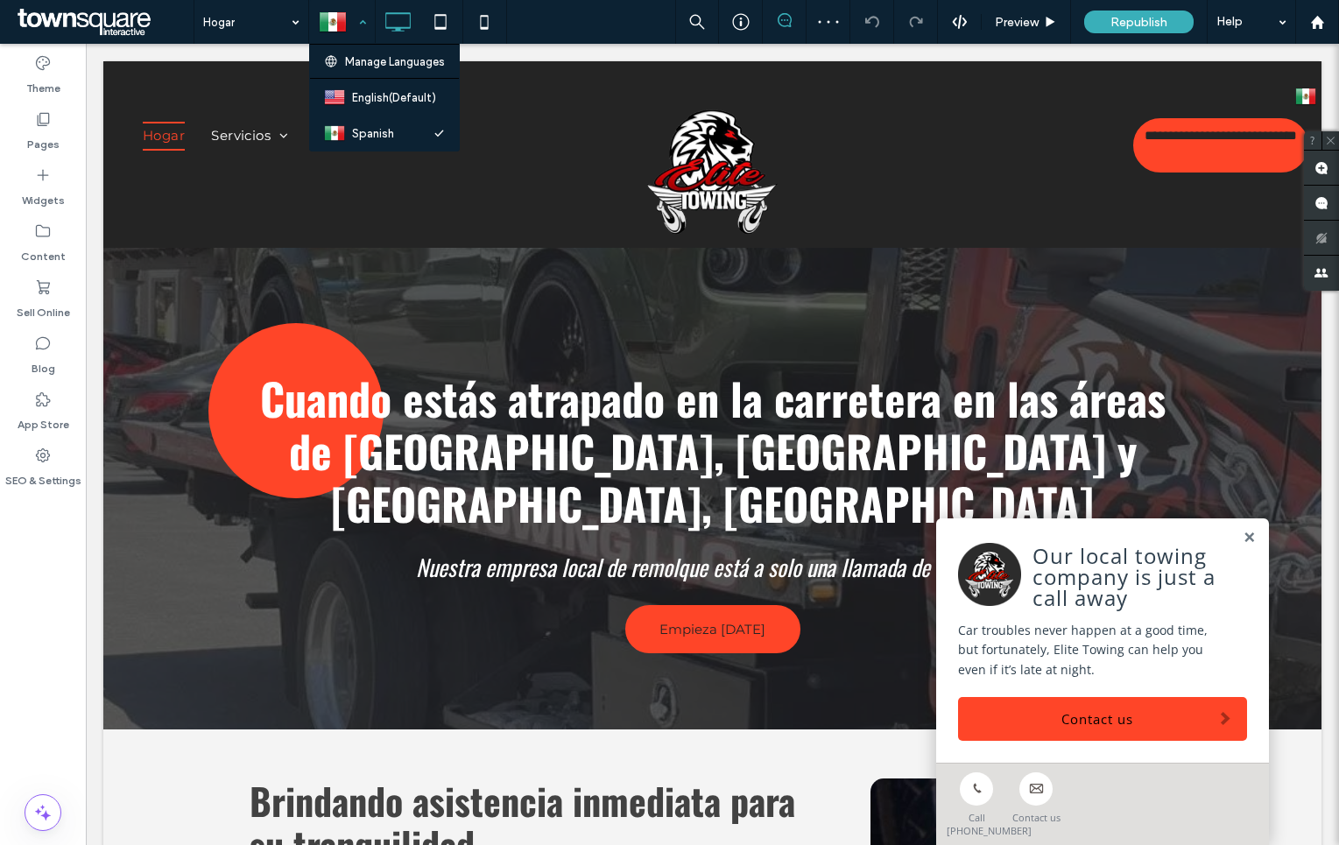
click at [355, 21] on div at bounding box center [342, 22] width 64 height 42
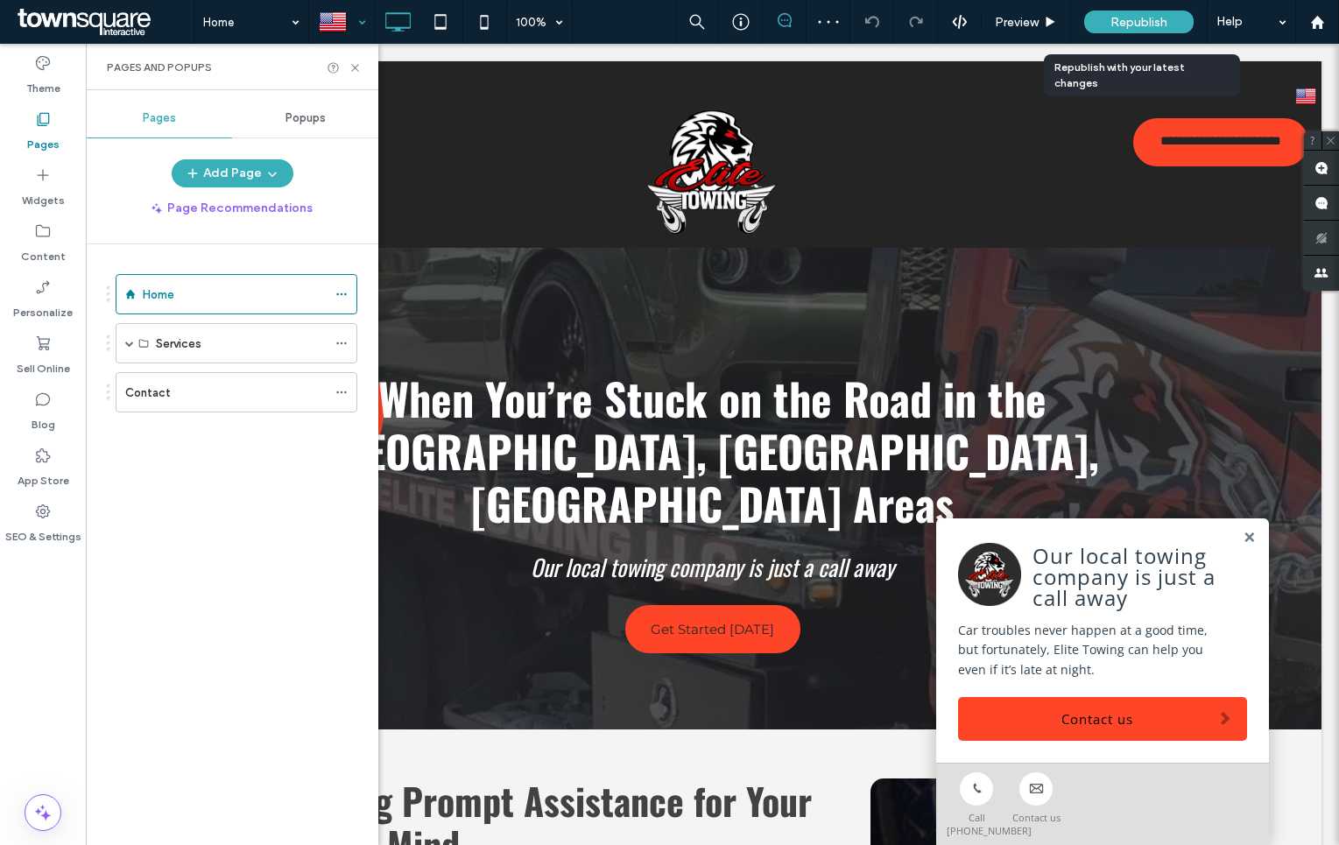
click at [1130, 28] on span "Republish" at bounding box center [1138, 22] width 57 height 15
